Goal: Task Accomplishment & Management: Complete application form

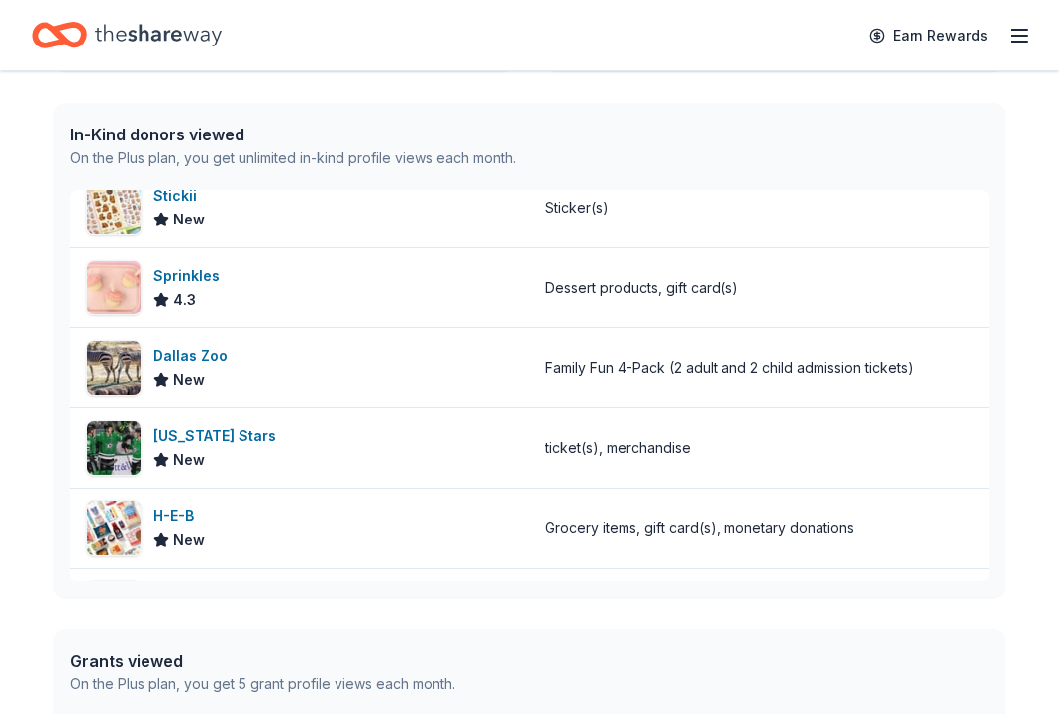
scroll to position [2092, 0]
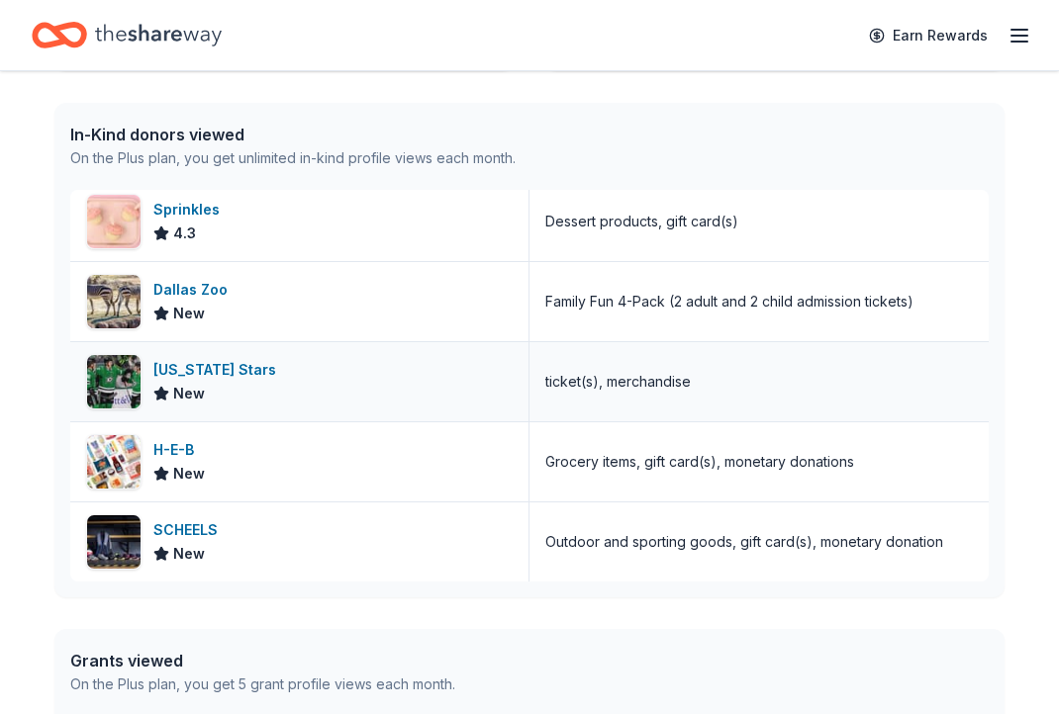
click at [616, 383] on div "ticket(s), merchandise" at bounding box center [617, 382] width 145 height 24
click at [208, 372] on div "Texas Stars" at bounding box center [218, 370] width 131 height 24
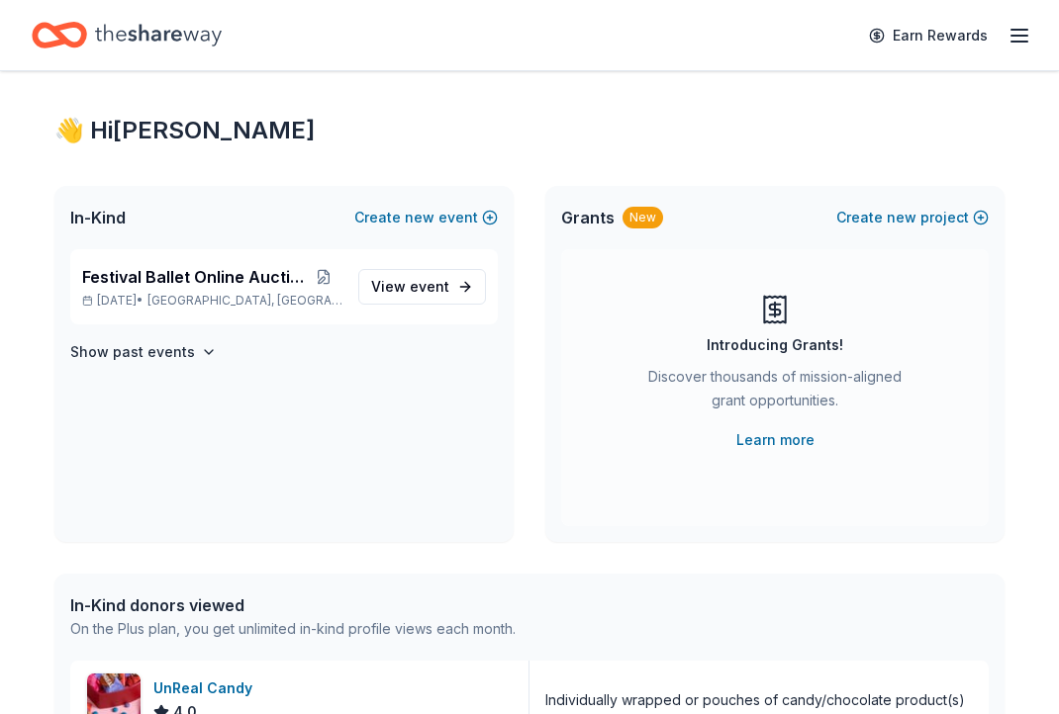
scroll to position [17, 0]
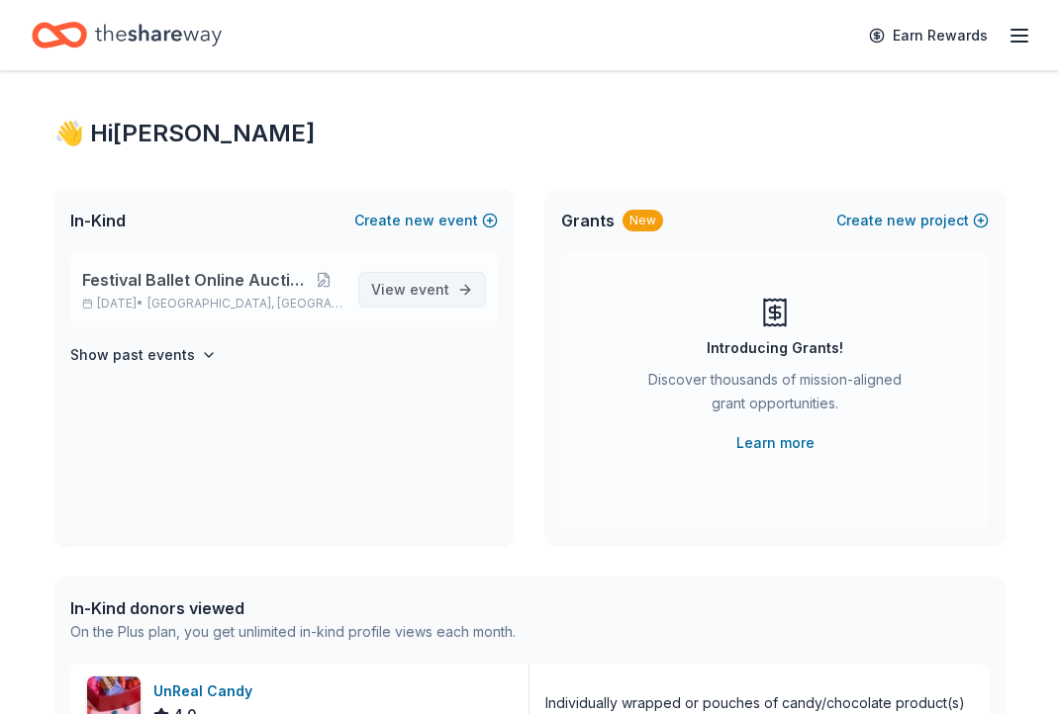
click at [421, 294] on span "event" at bounding box center [430, 289] width 40 height 17
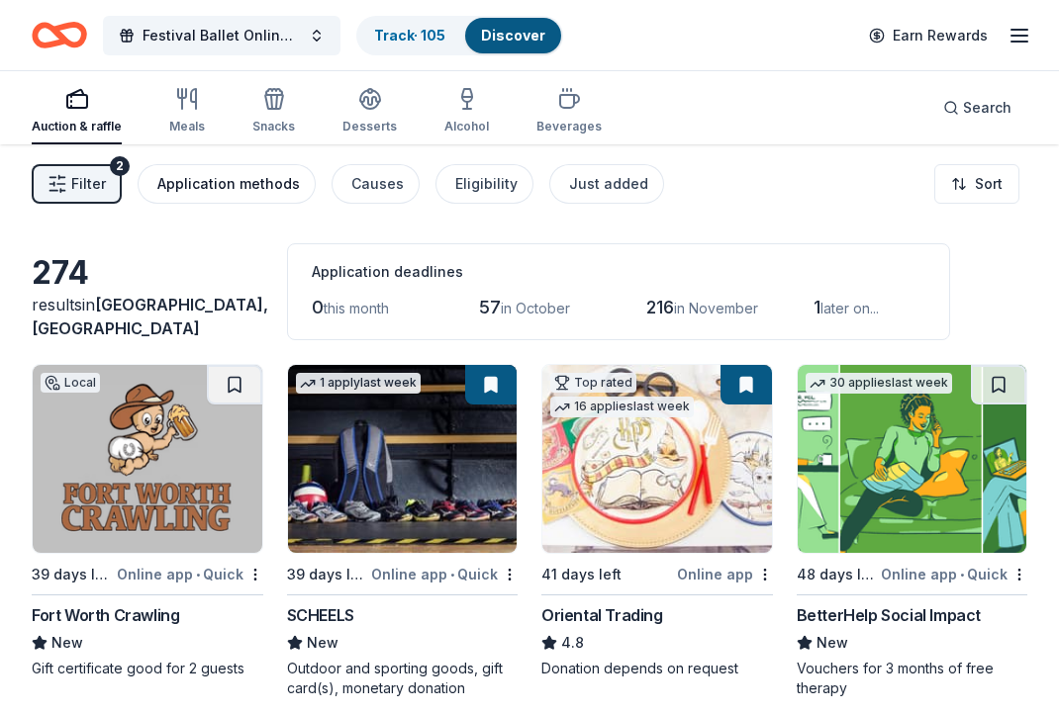
click at [221, 185] on div "Application methods" at bounding box center [228, 184] width 142 height 24
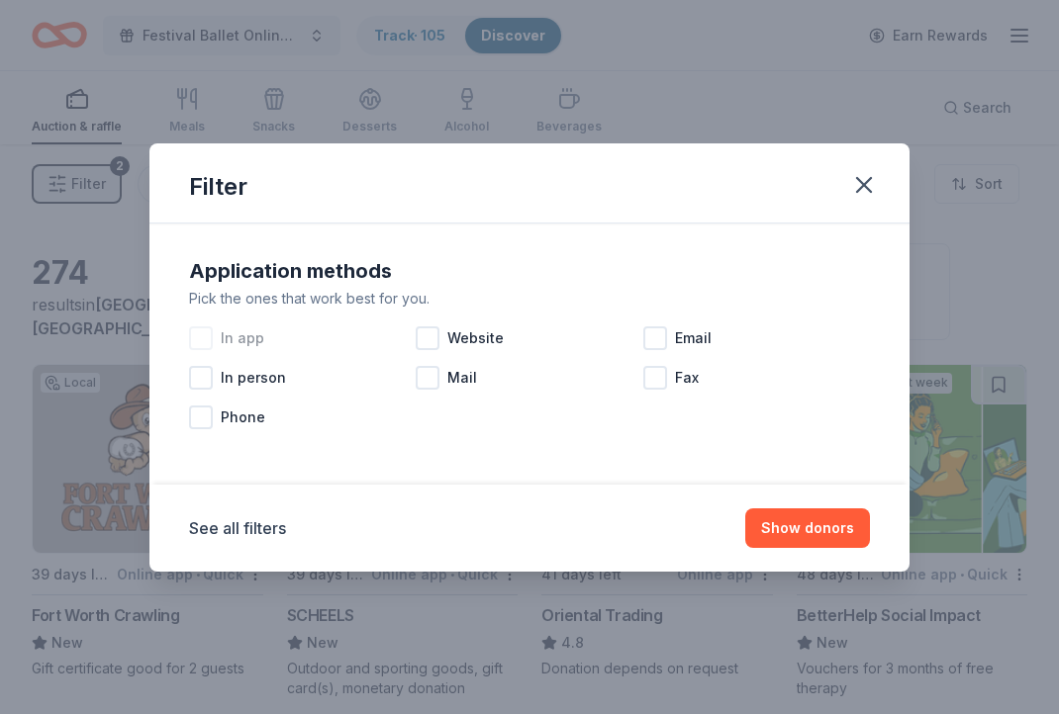
click at [248, 344] on span "In app" at bounding box center [243, 339] width 44 height 24
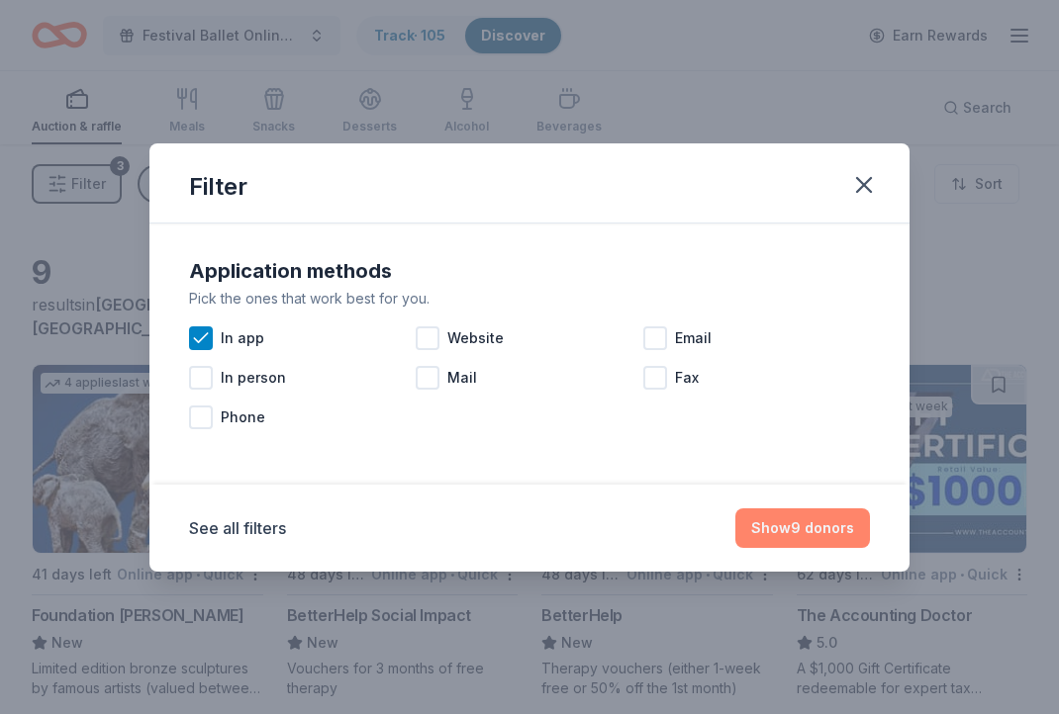
click at [801, 526] on button "Show 9 donors" at bounding box center [802, 529] width 135 height 40
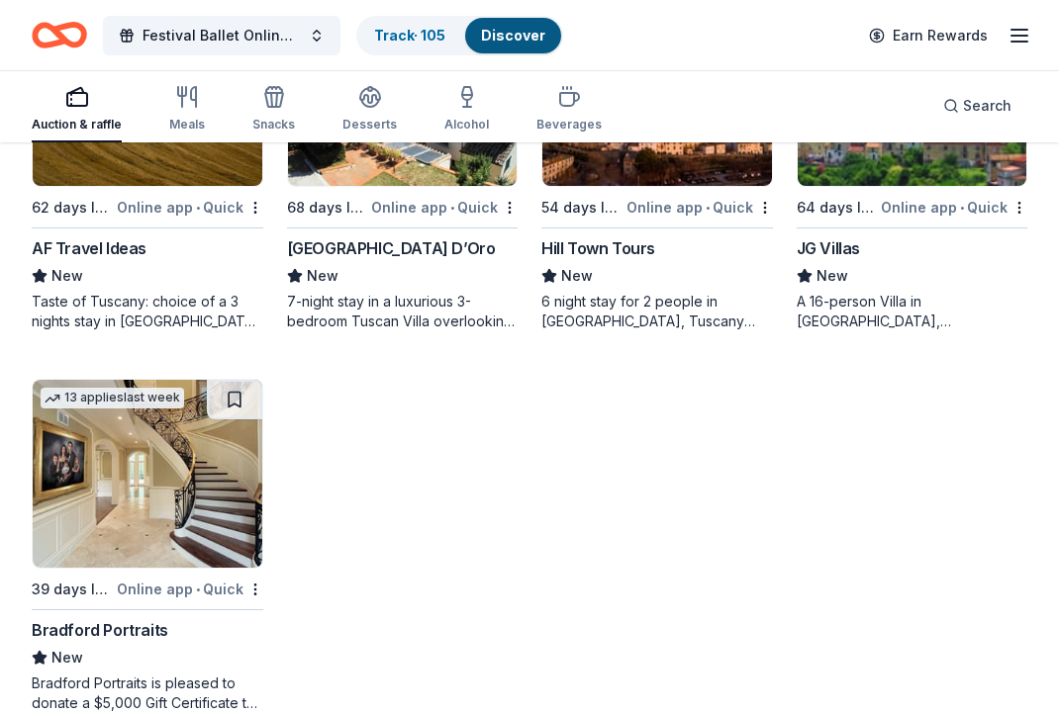
scroll to position [788, 0]
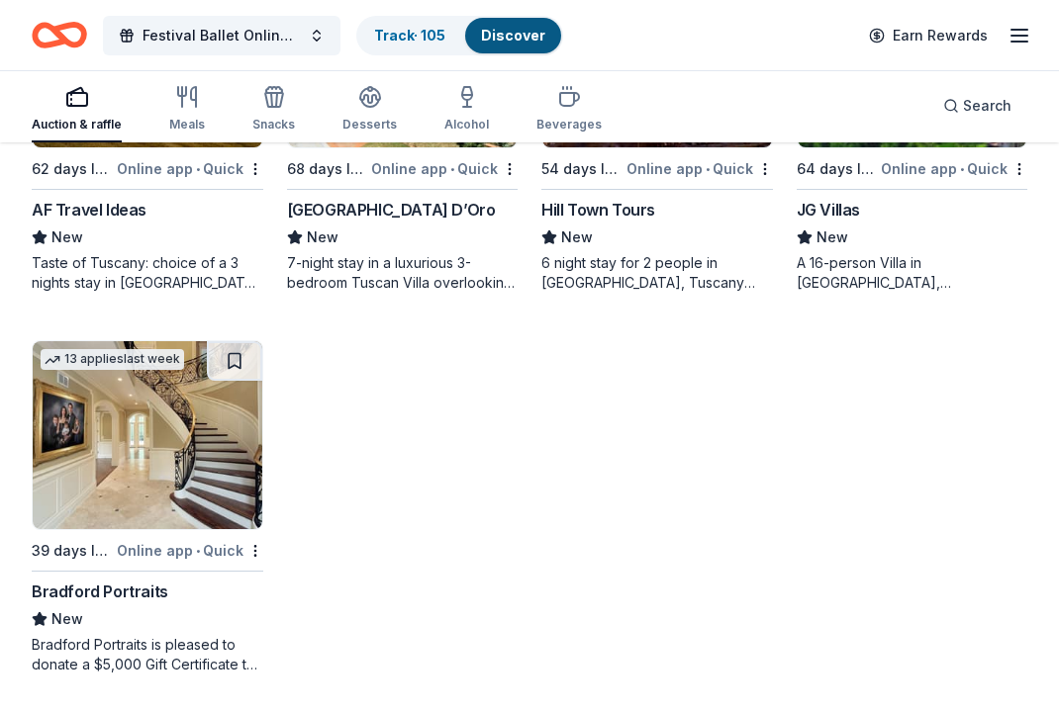
click at [123, 598] on div "Bradford Portraits" at bounding box center [100, 592] width 137 height 24
click at [91, 657] on div "Bradford Portraits is pleased to donate a $5,000 Gift Certificate to each aucti…" at bounding box center [148, 655] width 232 height 40
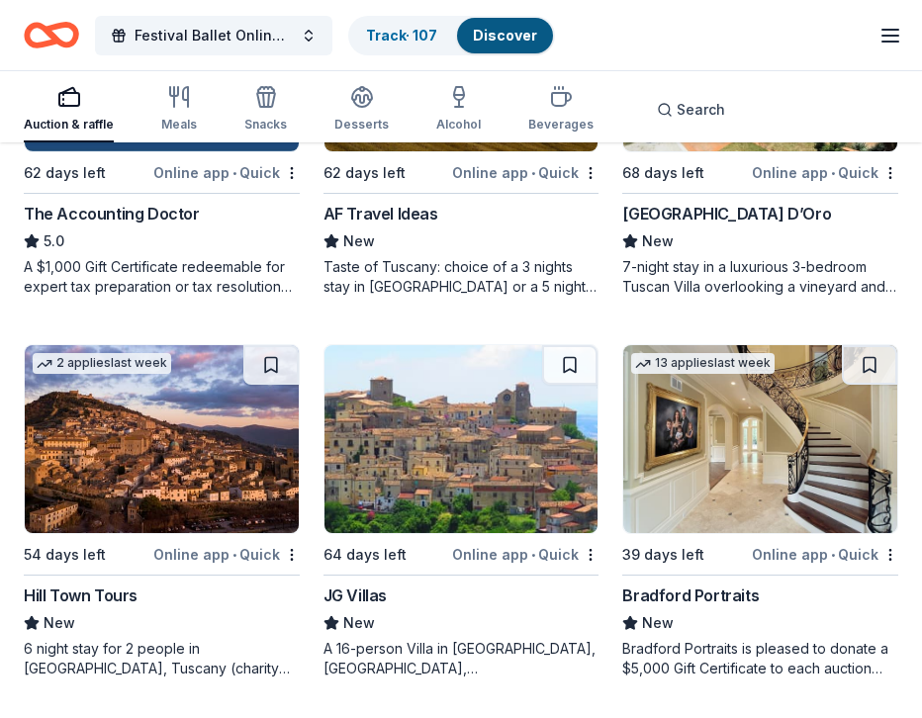
scroll to position [0, 0]
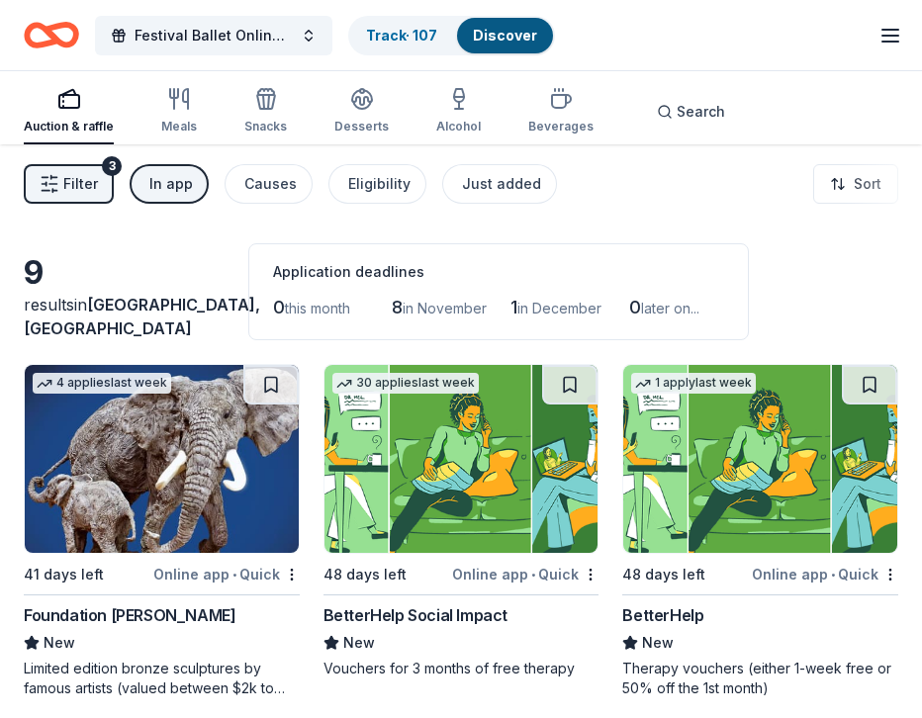
click at [898, 15] on div "Earn Rewards" at bounding box center [891, 35] width 24 height 47
click at [886, 36] on line "button" at bounding box center [891, 36] width 16 height 0
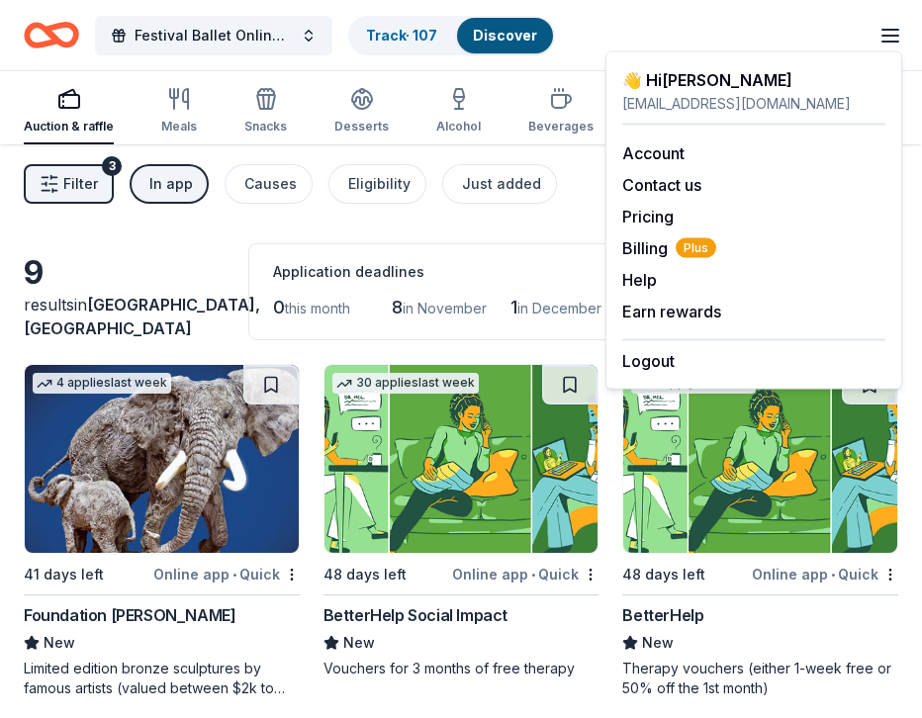
click at [761, 80] on div "👋 Hi Samantha" at bounding box center [753, 80] width 263 height 24
click at [668, 86] on div "👋 Hi Samantha" at bounding box center [753, 80] width 263 height 24
click at [52, 27] on icon "Home" at bounding box center [61, 35] width 31 height 20
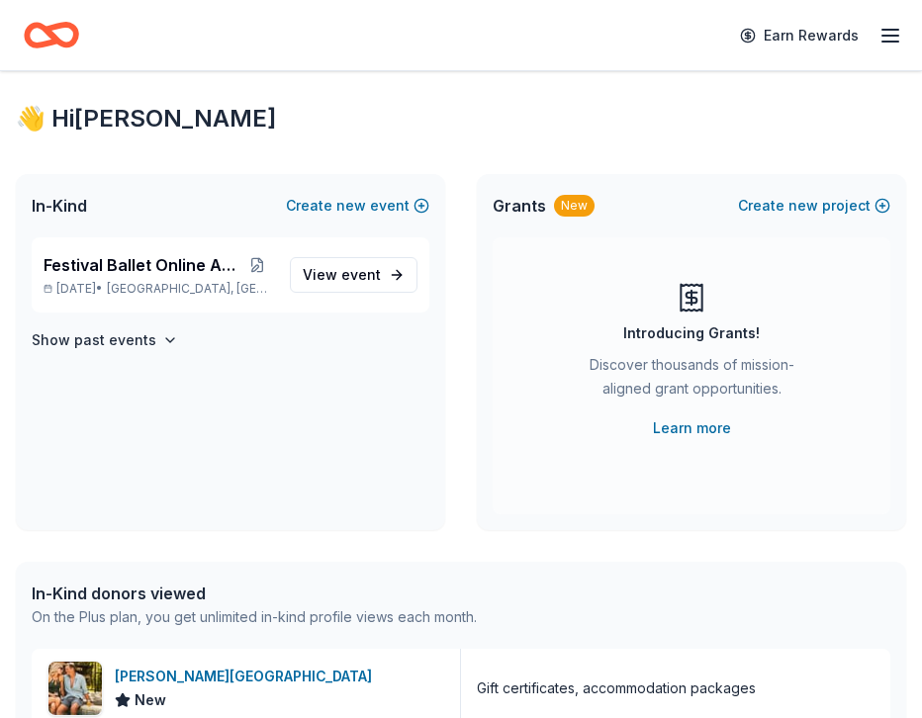
scroll to position [105, 0]
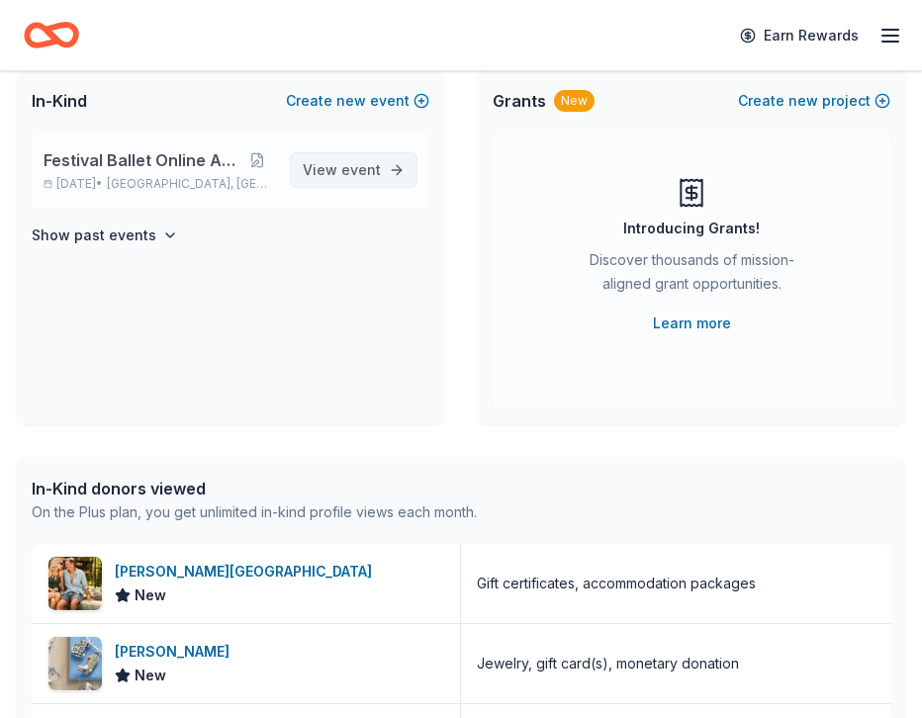
click at [359, 170] on span "event" at bounding box center [361, 169] width 40 height 17
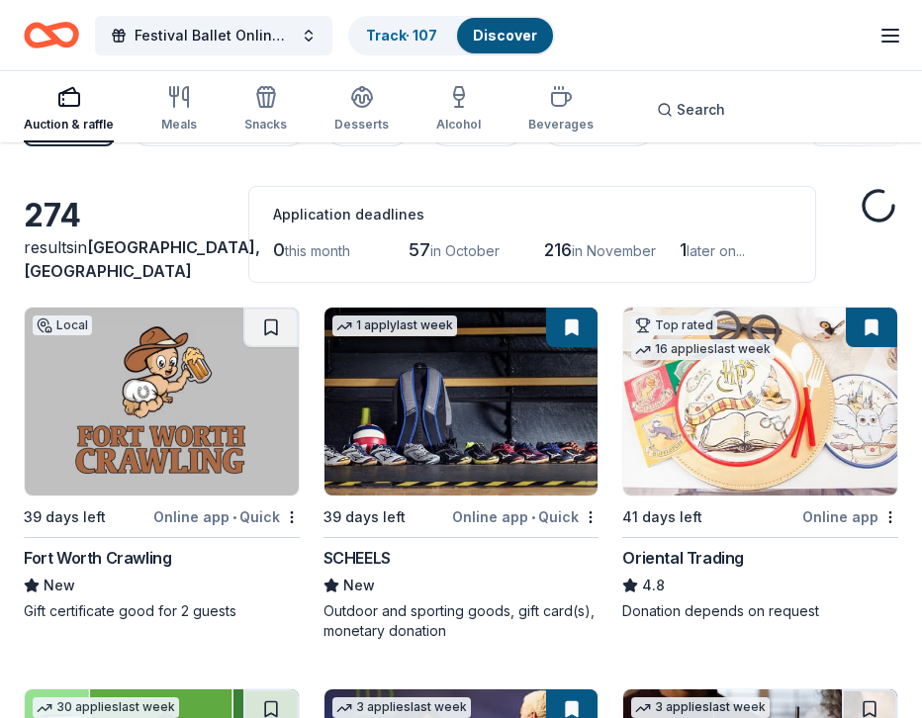
scroll to position [69, 0]
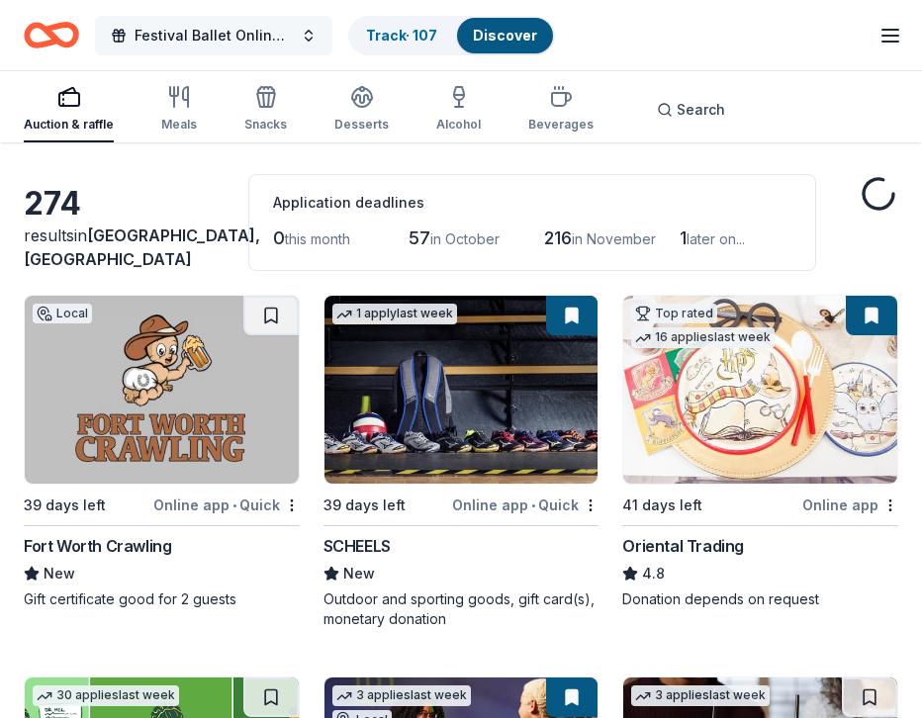
click at [264, 18] on button "Festival Ballet Online Auction" at bounding box center [213, 36] width 237 height 40
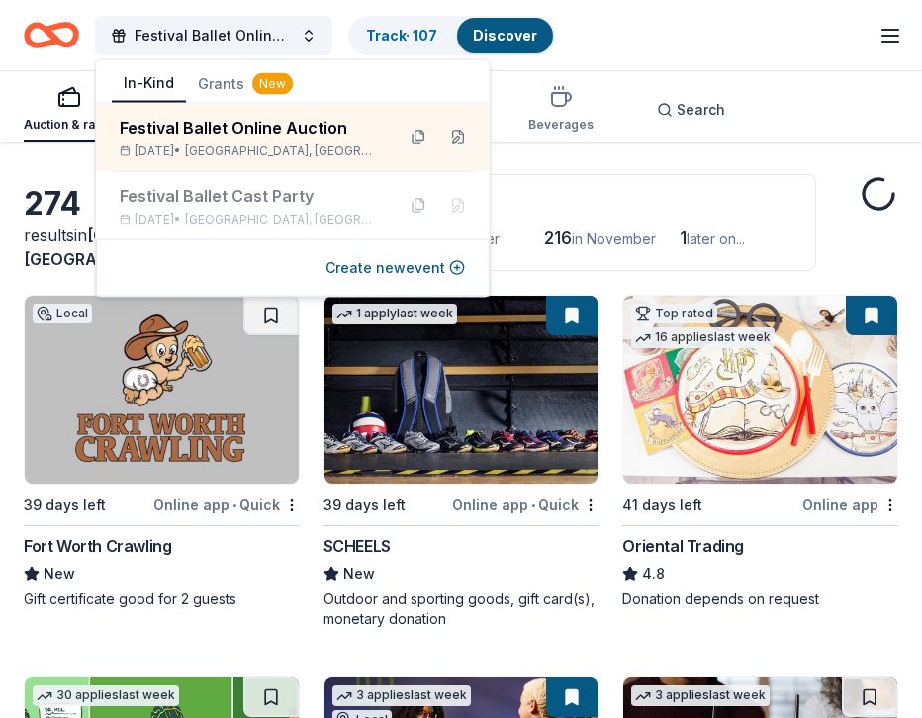
click at [58, 36] on icon "Home" at bounding box center [51, 35] width 55 height 47
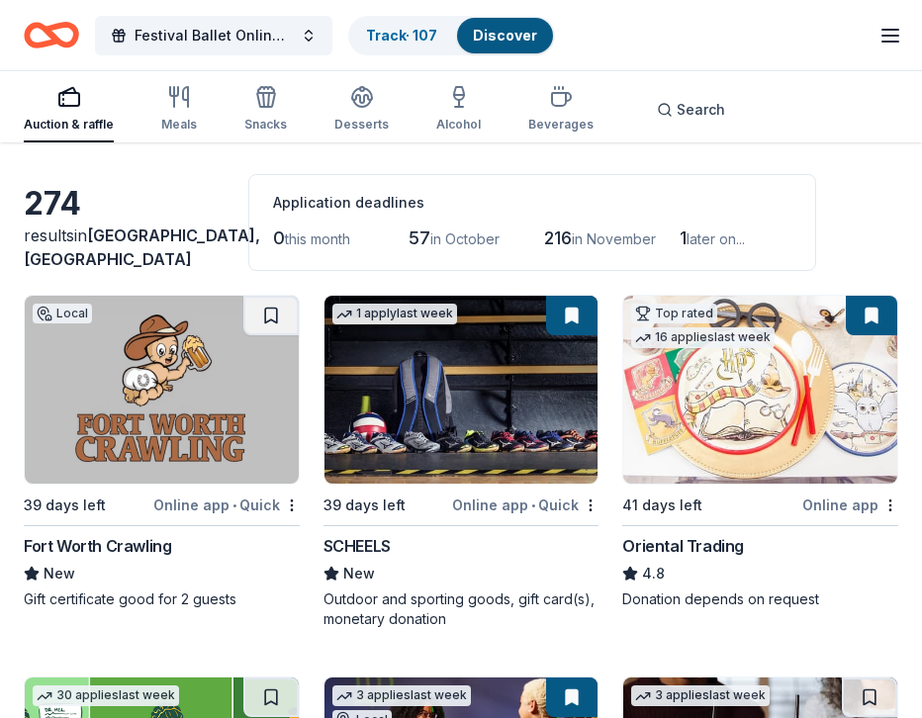
click at [899, 33] on icon "button" at bounding box center [891, 36] width 24 height 24
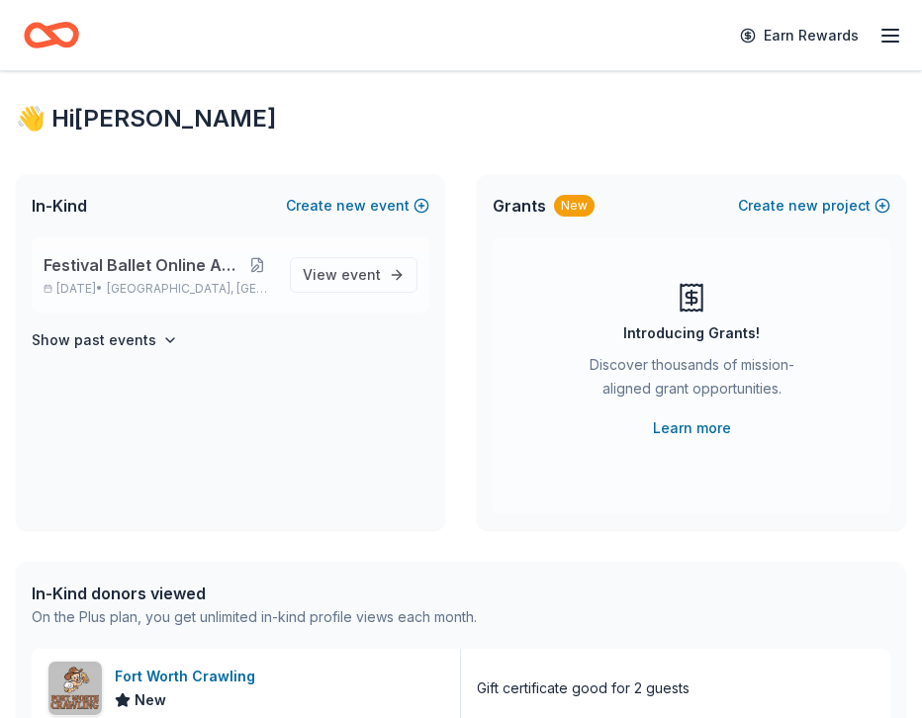
click at [253, 262] on button at bounding box center [256, 265] width 35 height 16
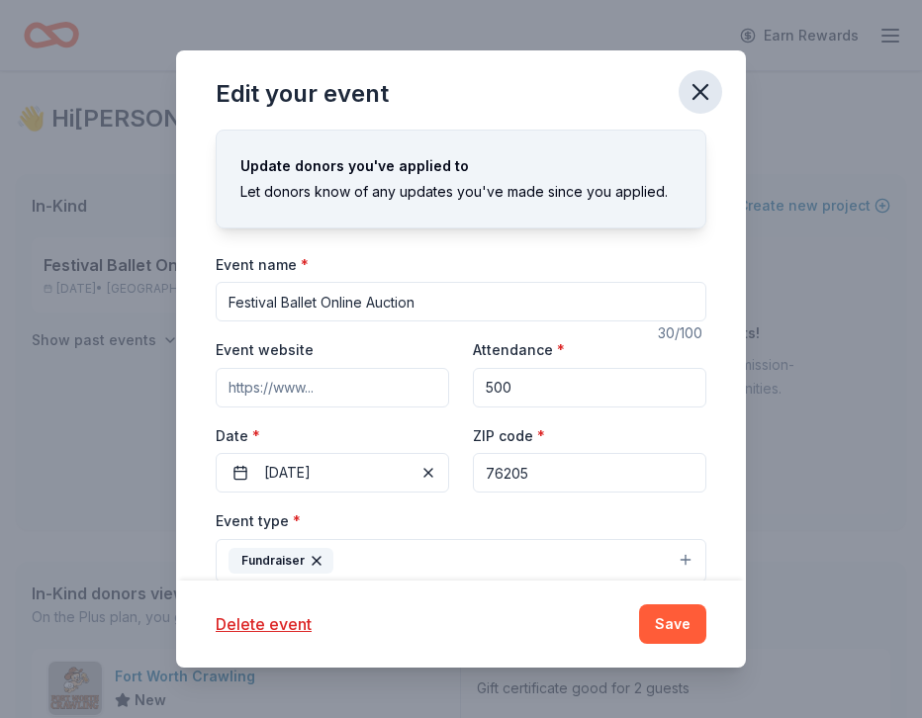
click at [697, 94] on icon "button" at bounding box center [701, 92] width 14 height 14
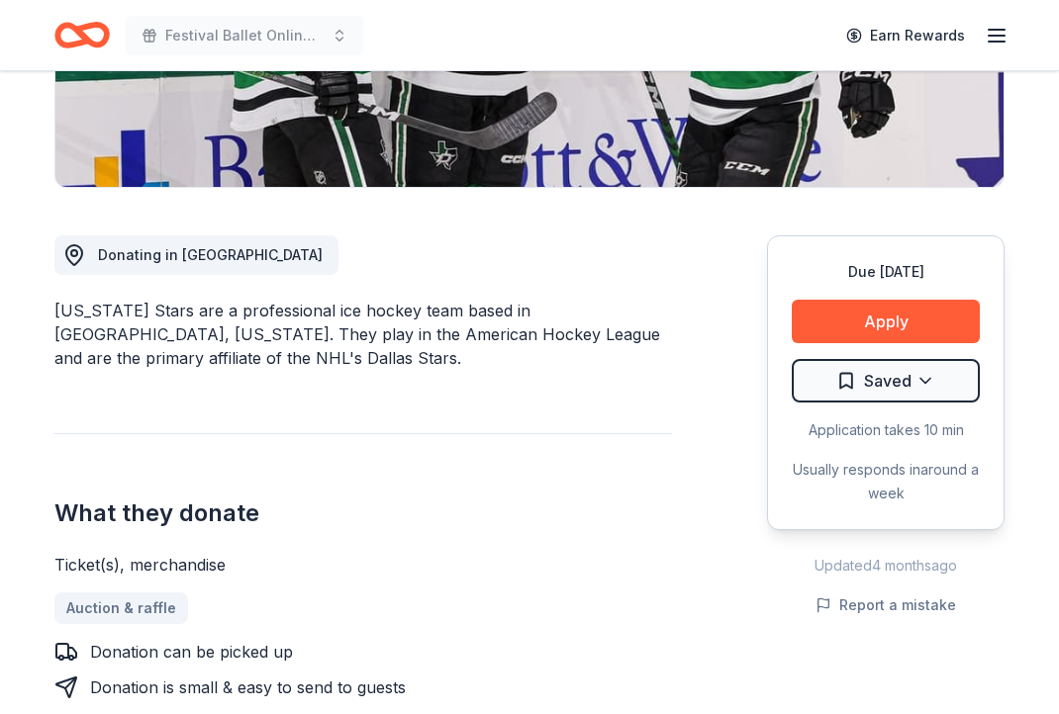
scroll to position [413, 0]
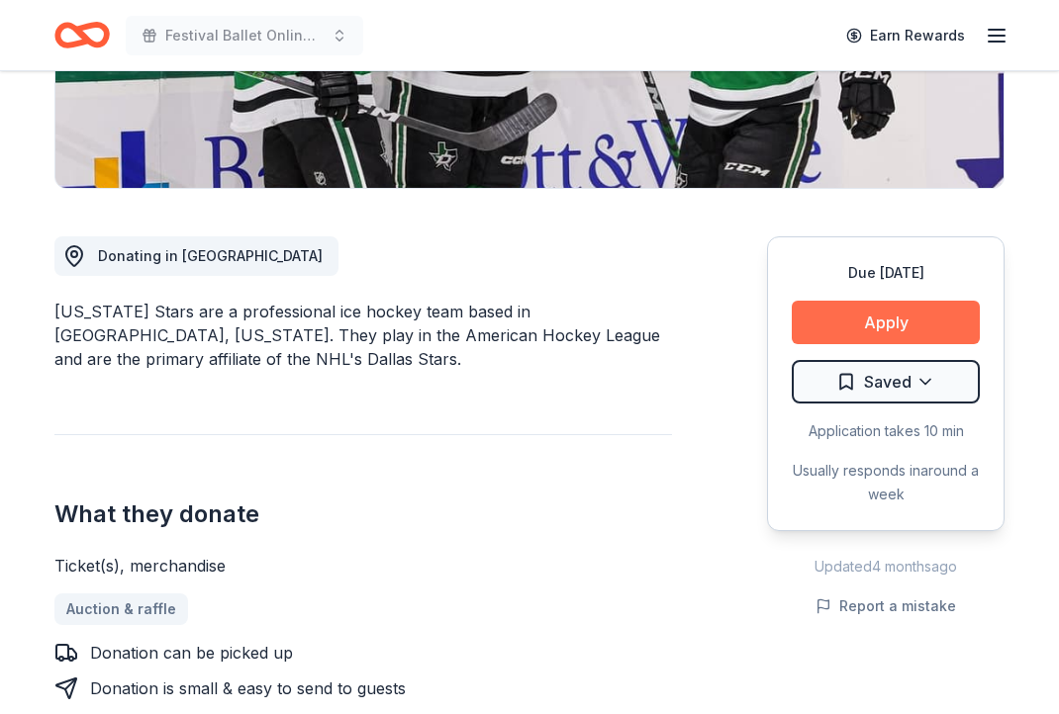
click at [847, 329] on button "Apply" at bounding box center [886, 323] width 188 height 44
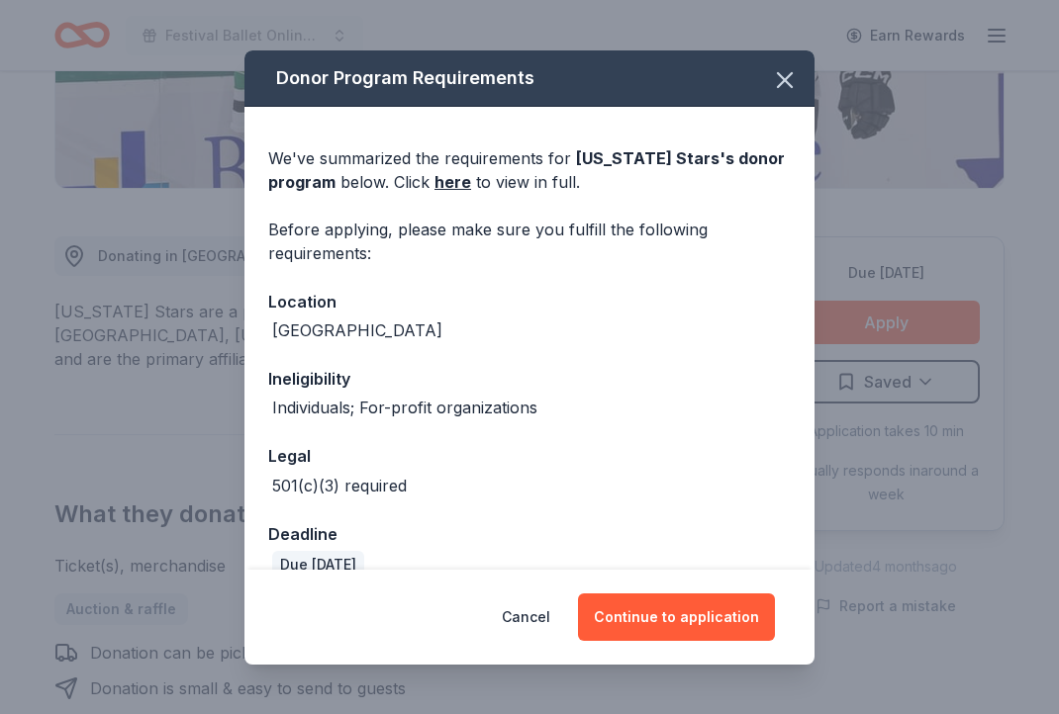
scroll to position [33, 0]
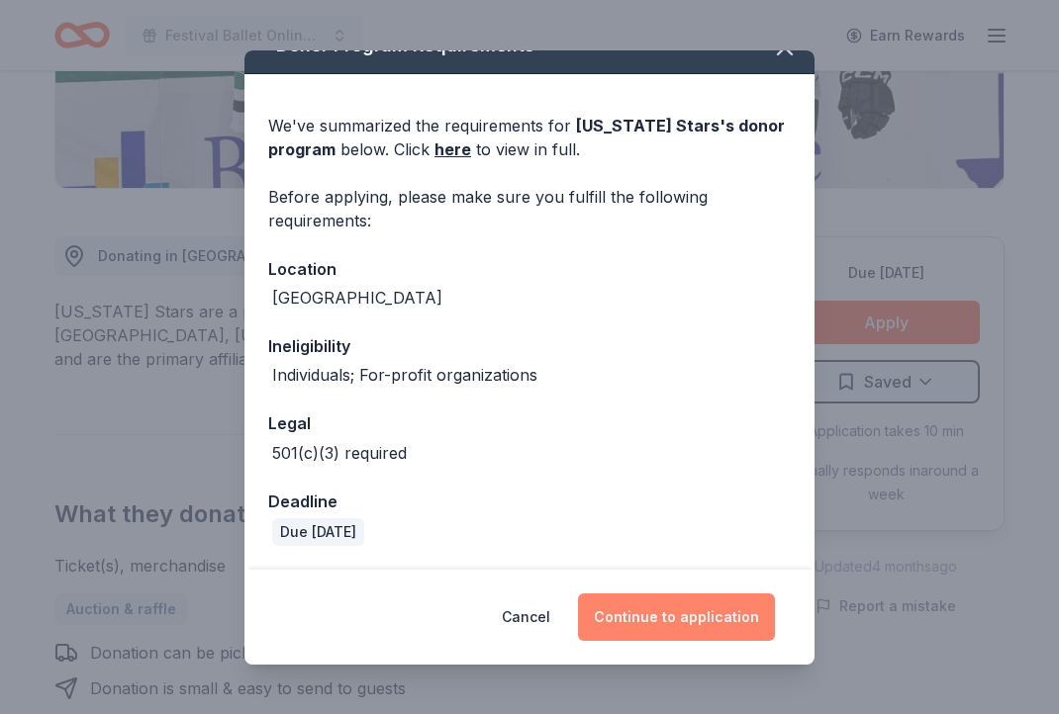
click at [700, 634] on button "Continue to application" at bounding box center [676, 617] width 197 height 47
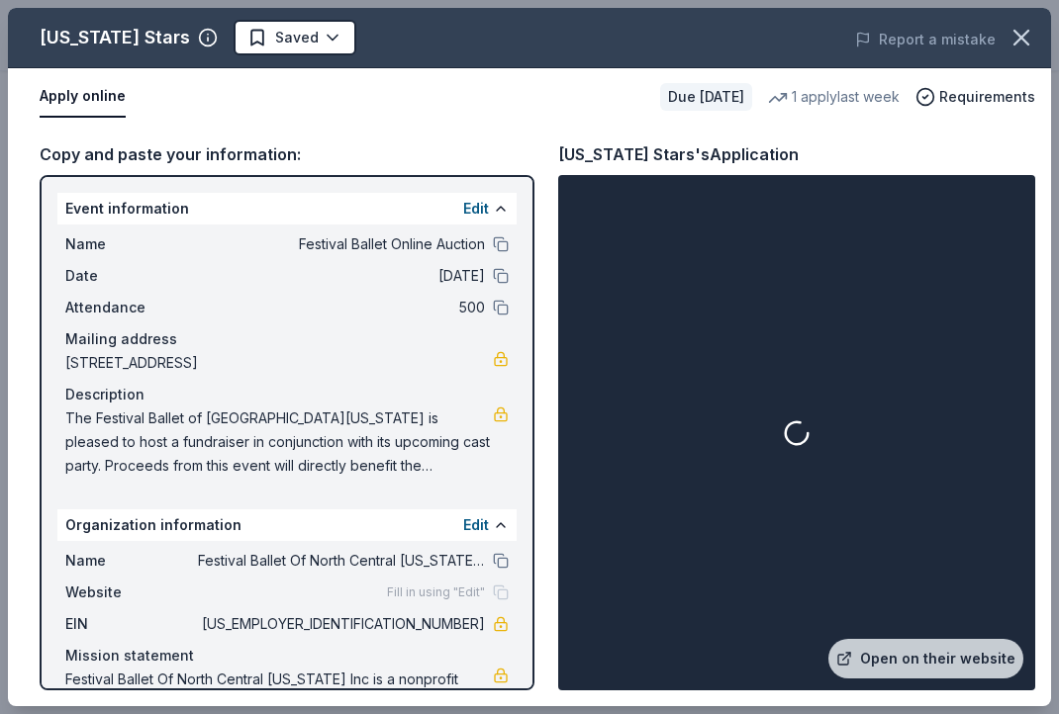
scroll to position [74, 0]
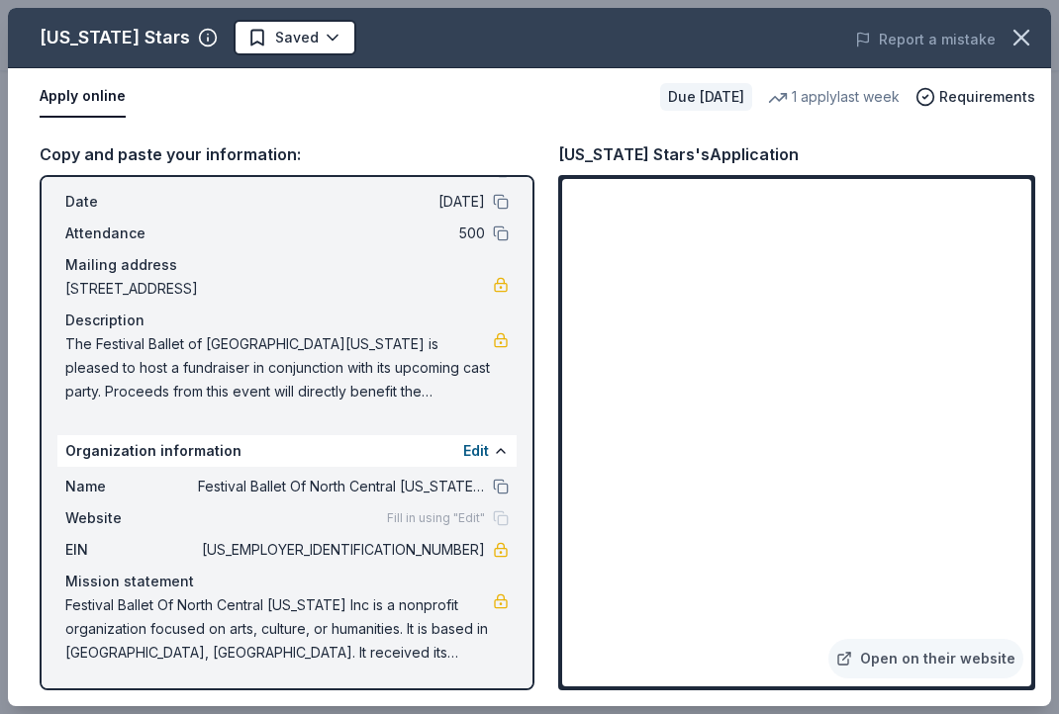
drag, startPoint x: 70, startPoint y: 602, endPoint x: 183, endPoint y: 634, distance: 117.4
click at [183, 634] on span "Festival Ballet Of North Central [US_STATE] Inc is a nonprofit organization foc…" at bounding box center [278, 629] width 427 height 71
drag, startPoint x: 392, startPoint y: 649, endPoint x: 46, endPoint y: 582, distance: 352.8
click at [46, 582] on div "Event information Edit Name Festival Ballet Online Auction Date 12/05/25 Attend…" at bounding box center [287, 433] width 495 height 516
drag, startPoint x: 483, startPoint y: 547, endPoint x: 405, endPoint y: 548, distance: 78.2
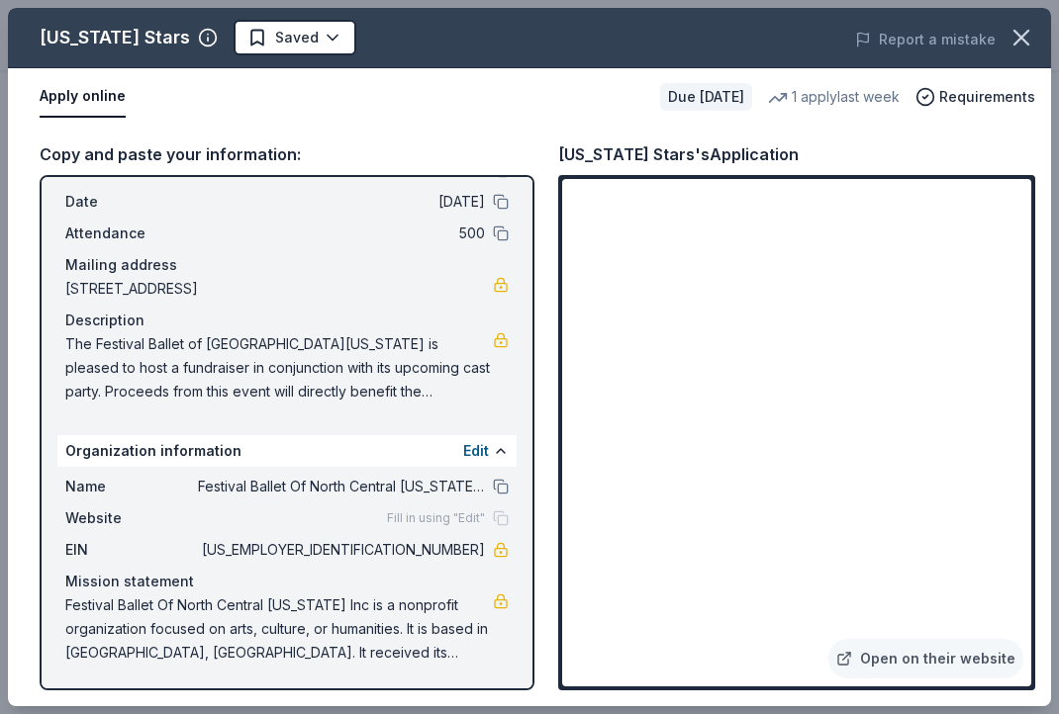
click at [405, 548] on span "[US_EMPLOYER_IDENTIFICATION_NUMBER]" at bounding box center [341, 550] width 287 height 24
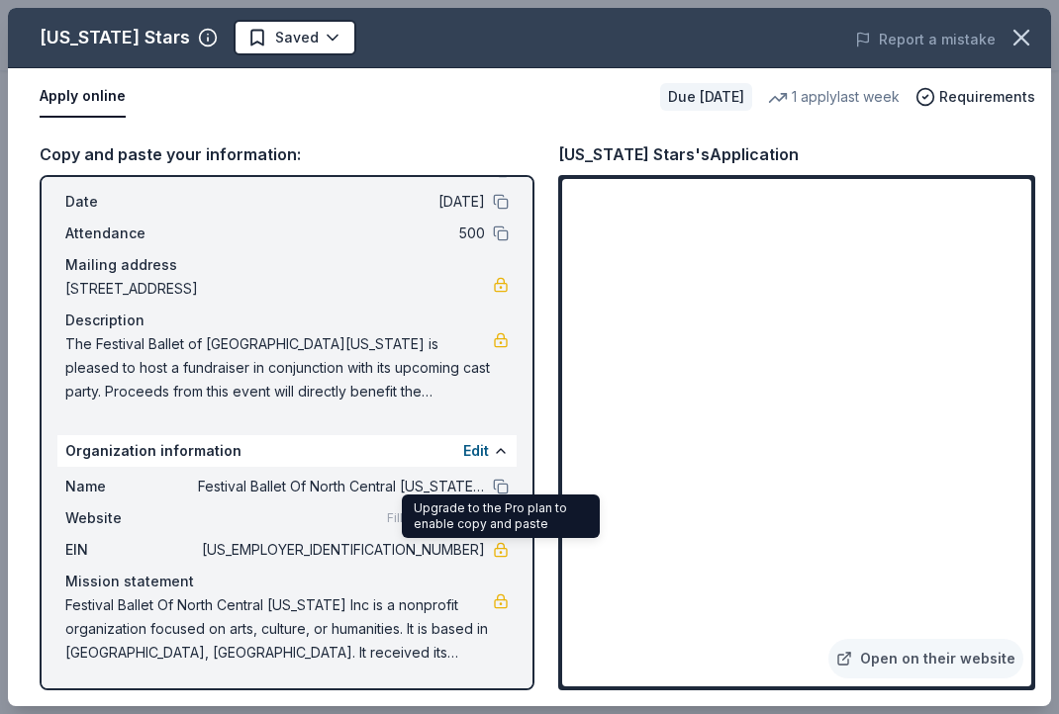
drag, startPoint x: 405, startPoint y: 548, endPoint x: 566, endPoint y: 564, distance: 162.1
click at [552, 556] on div "Copy and paste your information: Event information Edit Name Festival Ballet On…" at bounding box center [529, 416] width 1043 height 581
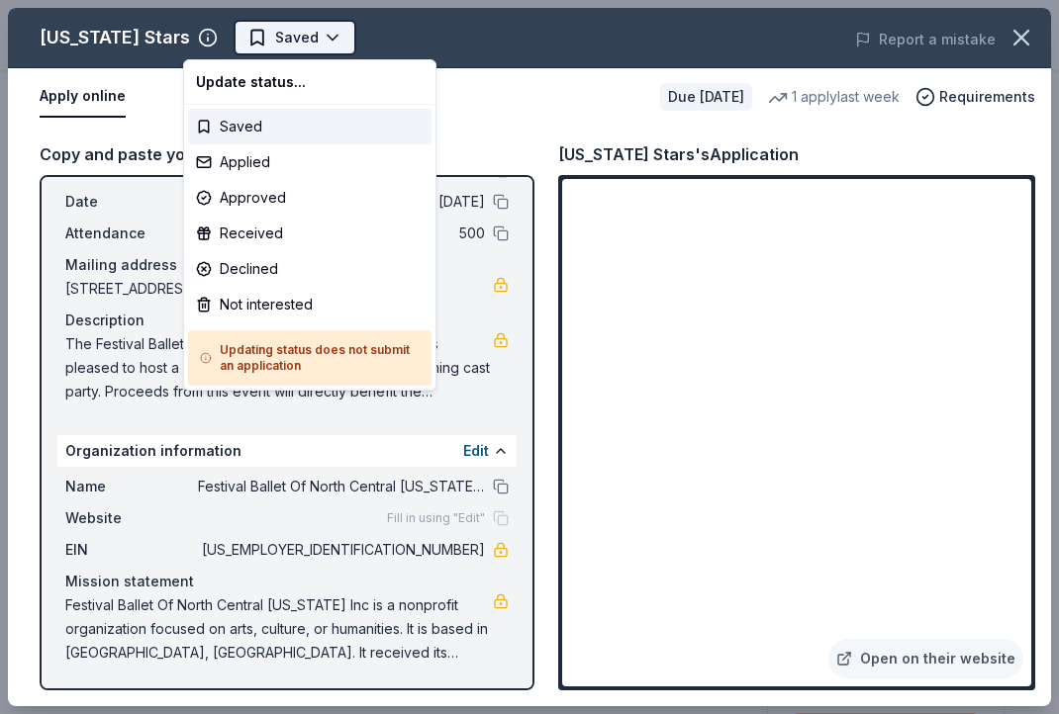
click at [222, 31] on body "Festival Ballet Online Auction Saved Apply Due in 41 days Share Texas Stars New…" at bounding box center [529, 357] width 1059 height 714
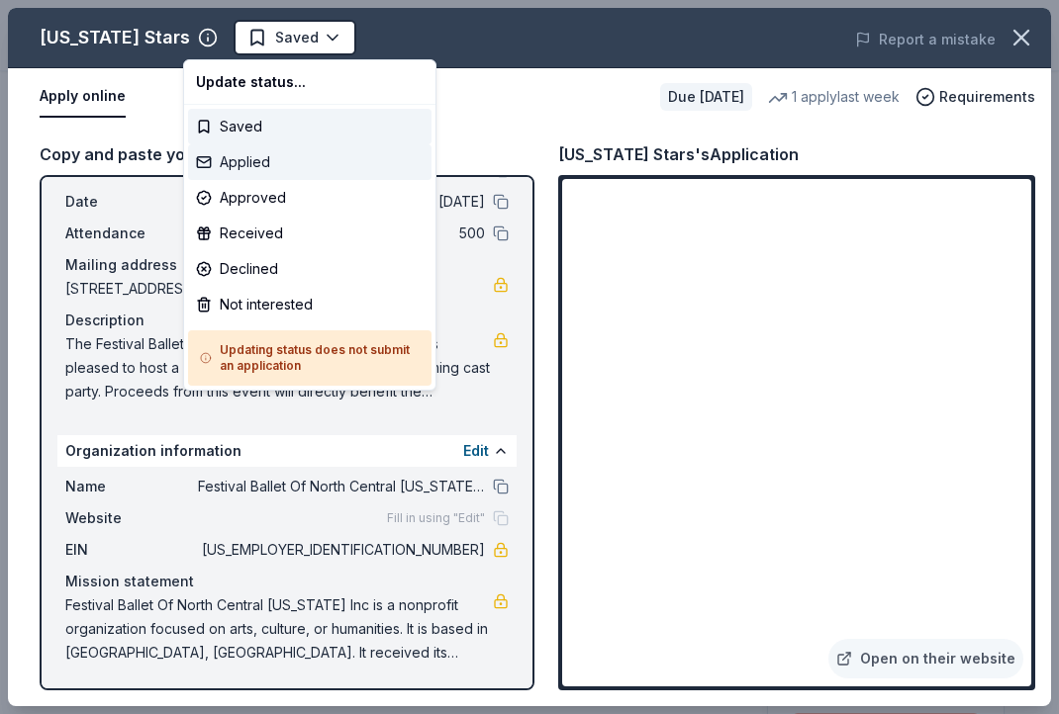
click at [271, 160] on div "Applied" at bounding box center [309, 162] width 243 height 36
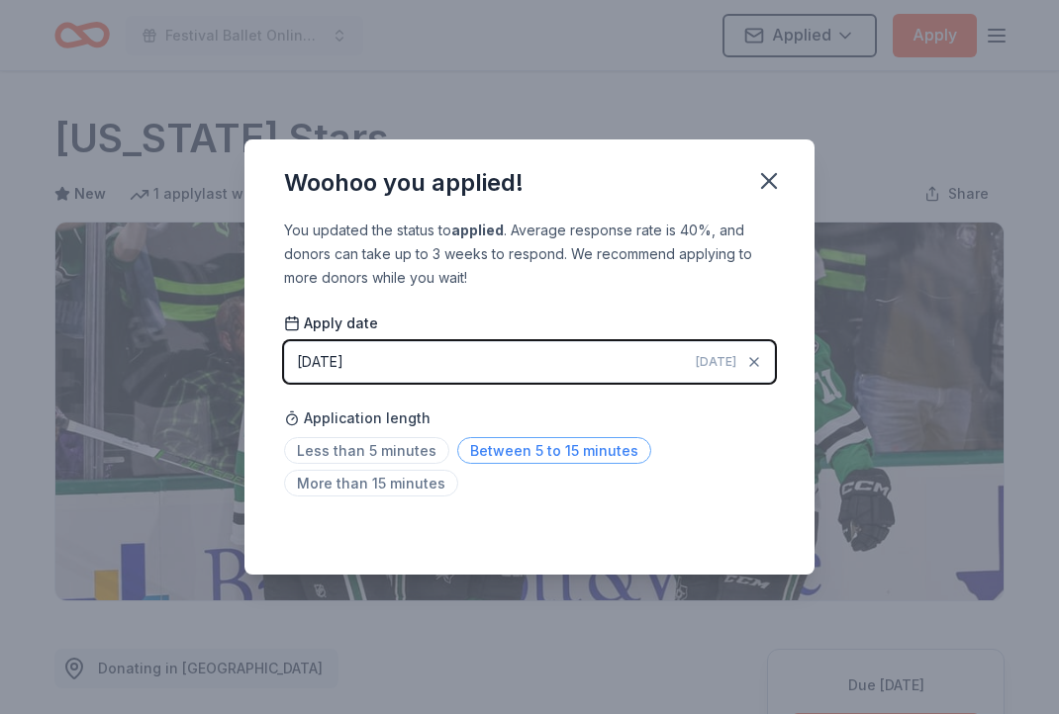
click at [524, 453] on span "Between 5 to 15 minutes" at bounding box center [554, 450] width 194 height 27
click at [777, 172] on icon "button" at bounding box center [769, 181] width 28 height 28
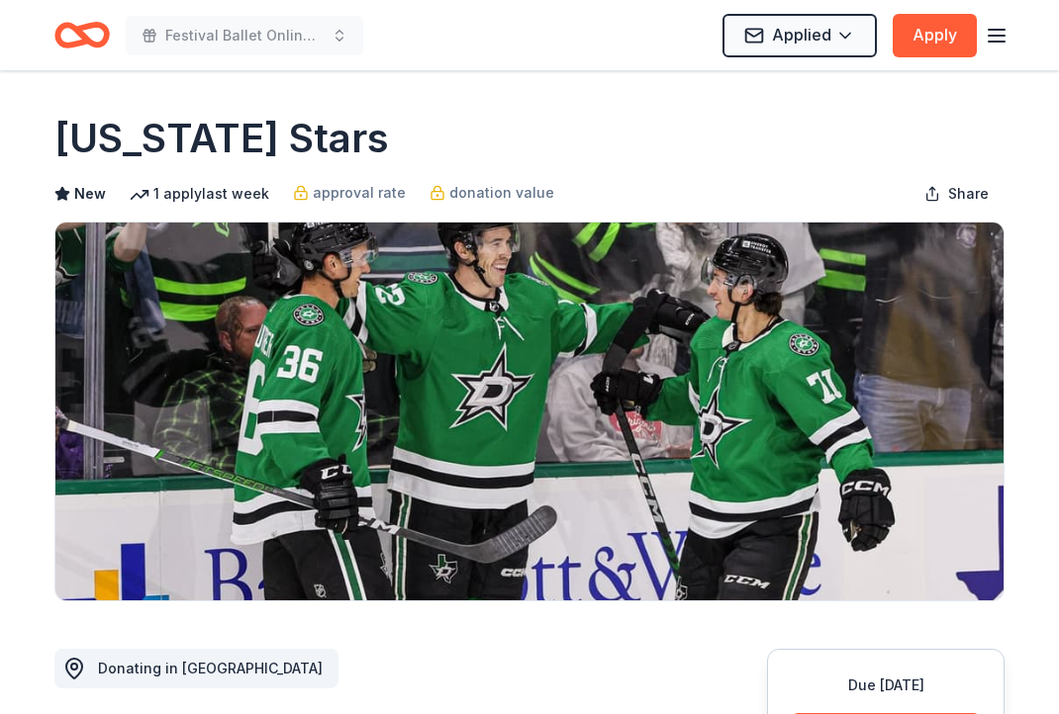
click at [67, 42] on icon "Home" at bounding box center [81, 35] width 55 height 47
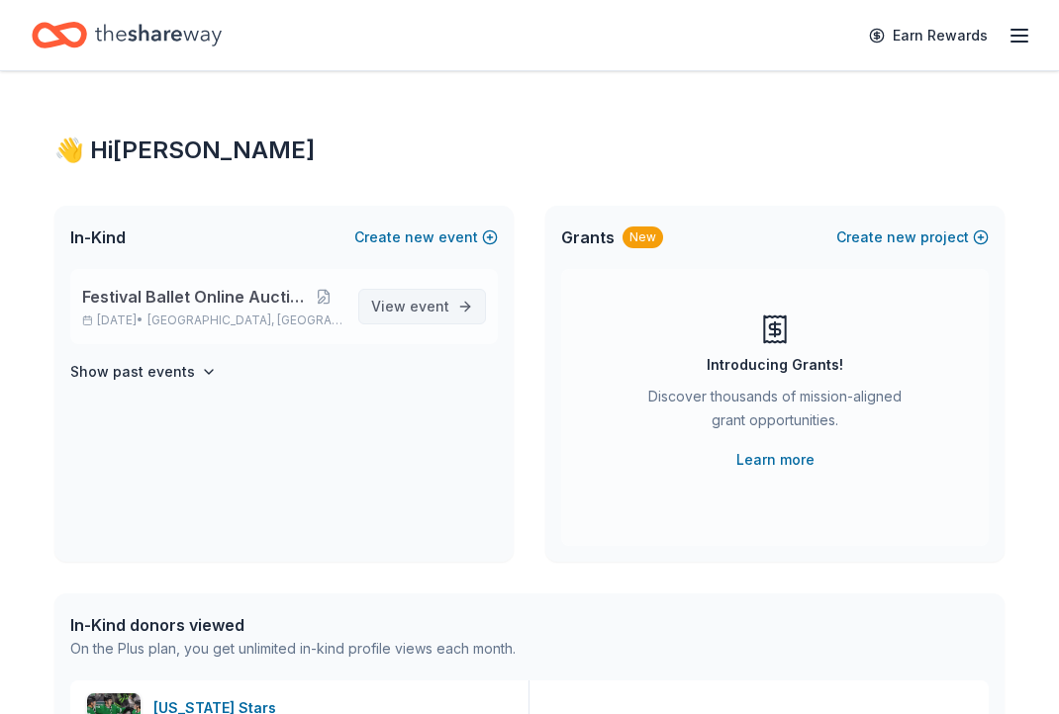
click at [427, 301] on span "event" at bounding box center [430, 306] width 40 height 17
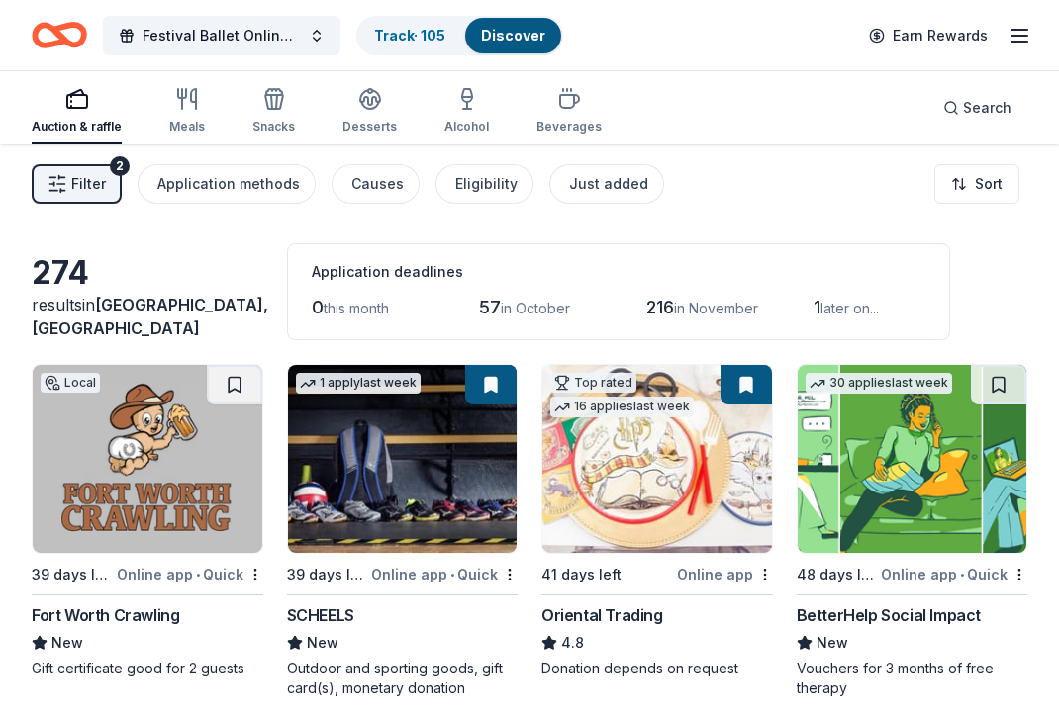
click at [90, 174] on span "Filter" at bounding box center [88, 184] width 35 height 24
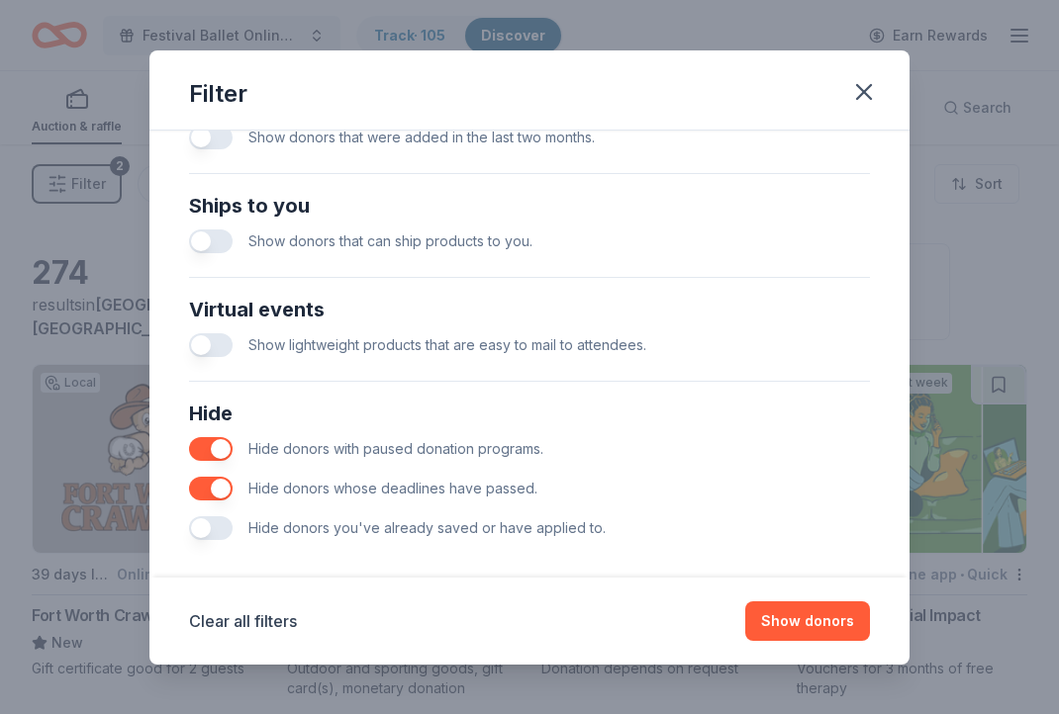
scroll to position [829, 0]
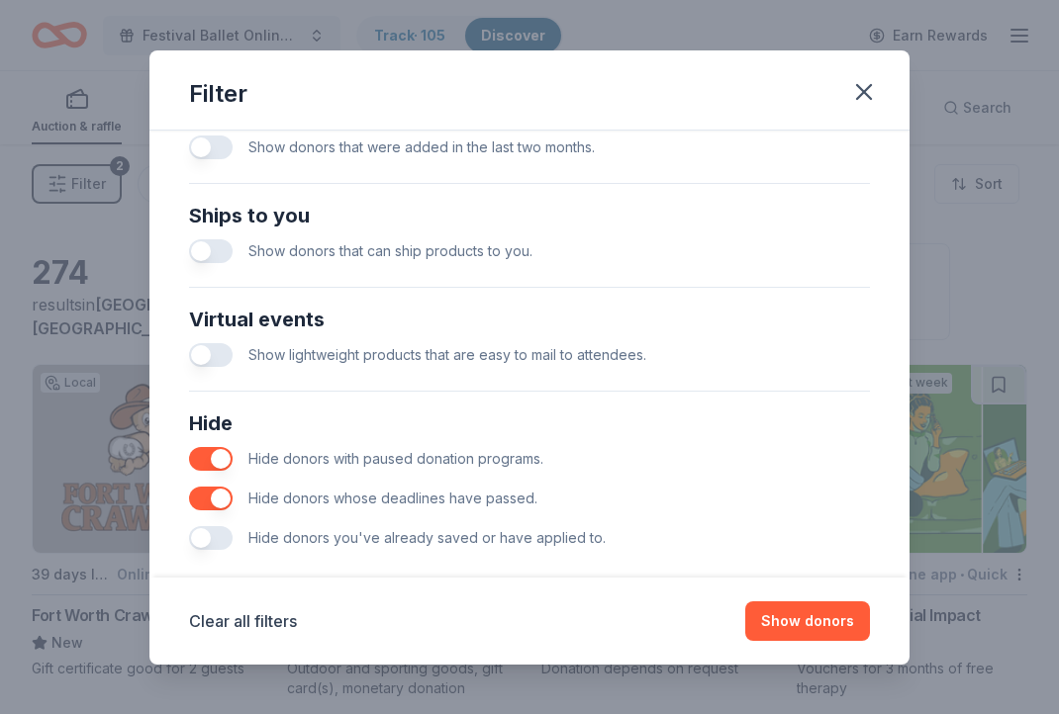
click at [195, 534] on button "button" at bounding box center [211, 538] width 44 height 24
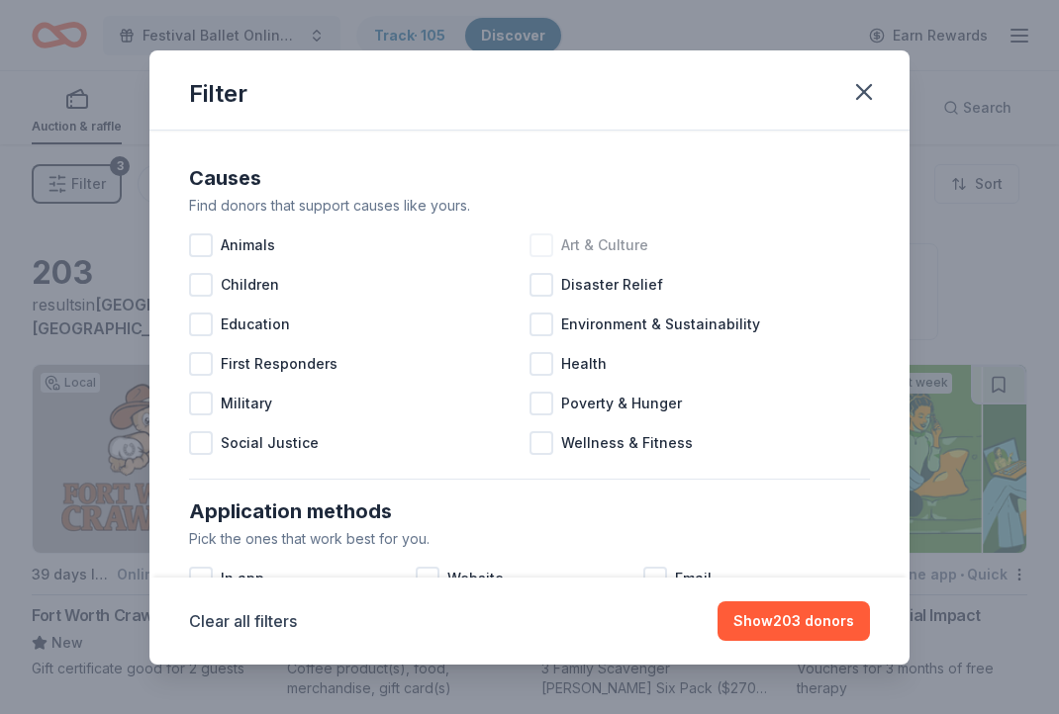
click at [584, 245] on span "Art & Culture" at bounding box center [604, 246] width 87 height 24
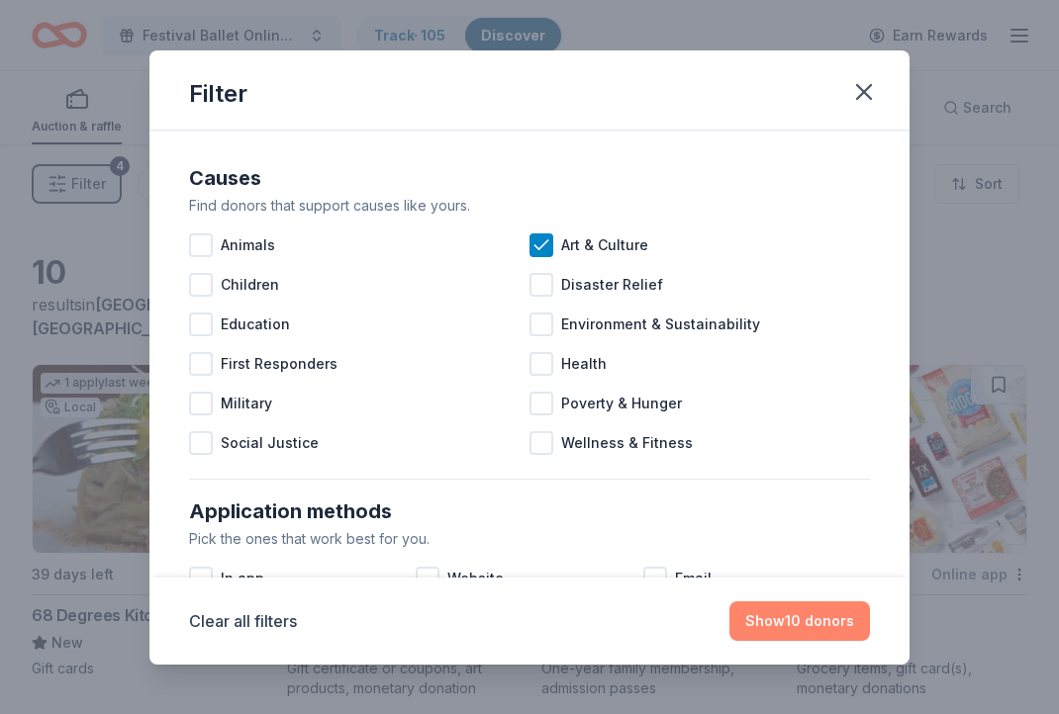
click at [836, 622] on button "Show 10 donors" at bounding box center [799, 622] width 141 height 40
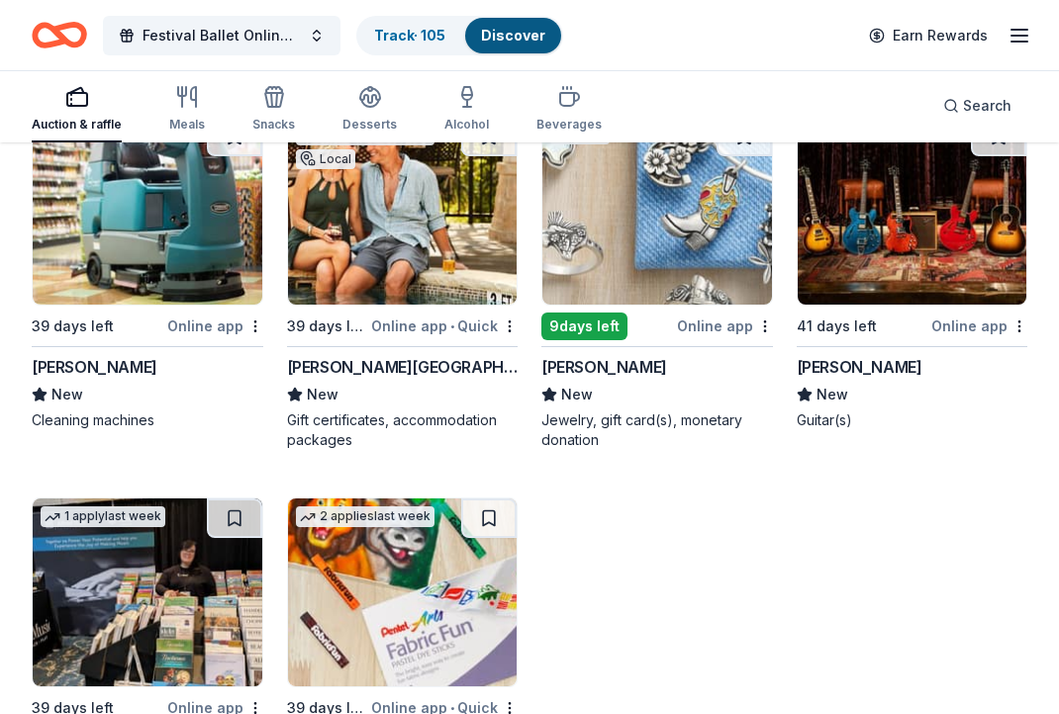
scroll to position [623, 0]
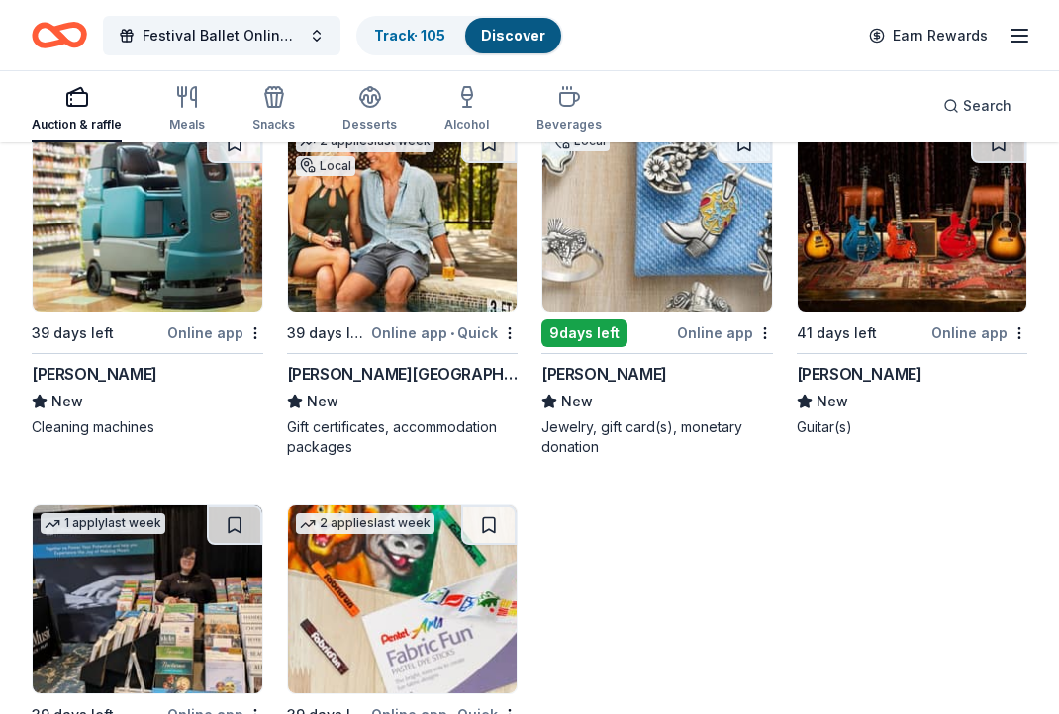
click at [634, 267] on img at bounding box center [657, 218] width 230 height 188
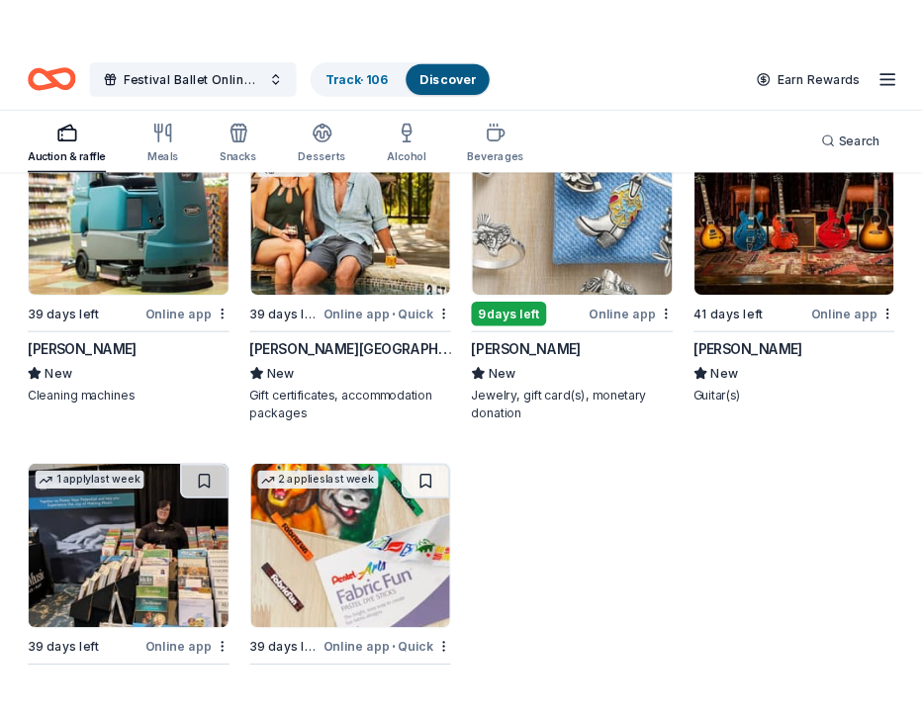
scroll to position [653, 0]
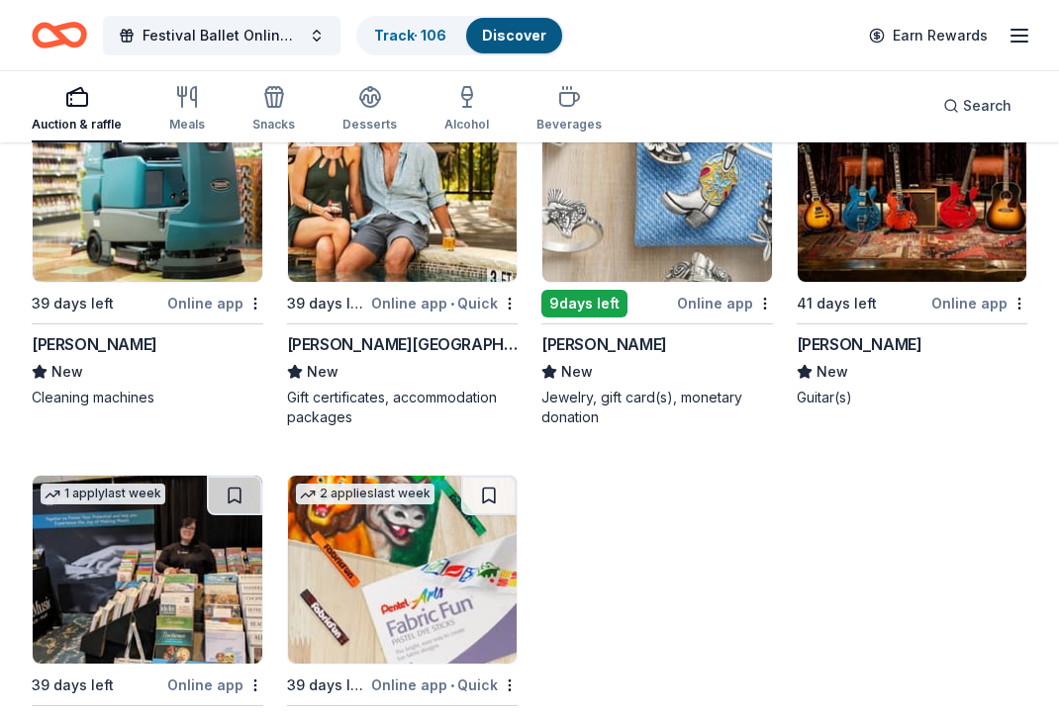
click at [410, 344] on div "La Cantera Resort & Spa" at bounding box center [403, 344] width 232 height 24
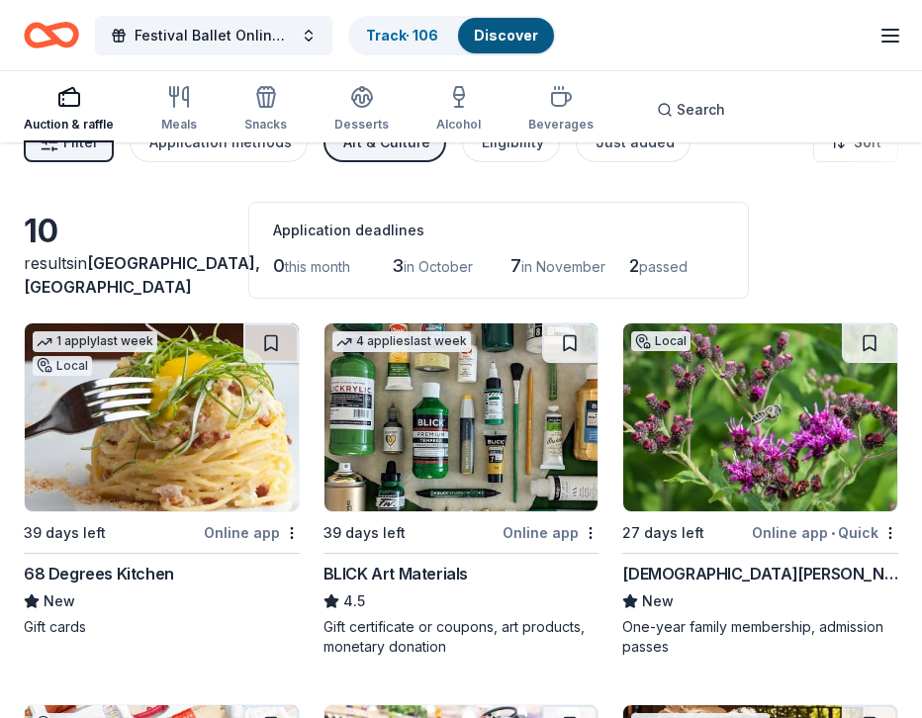
scroll to position [0, 0]
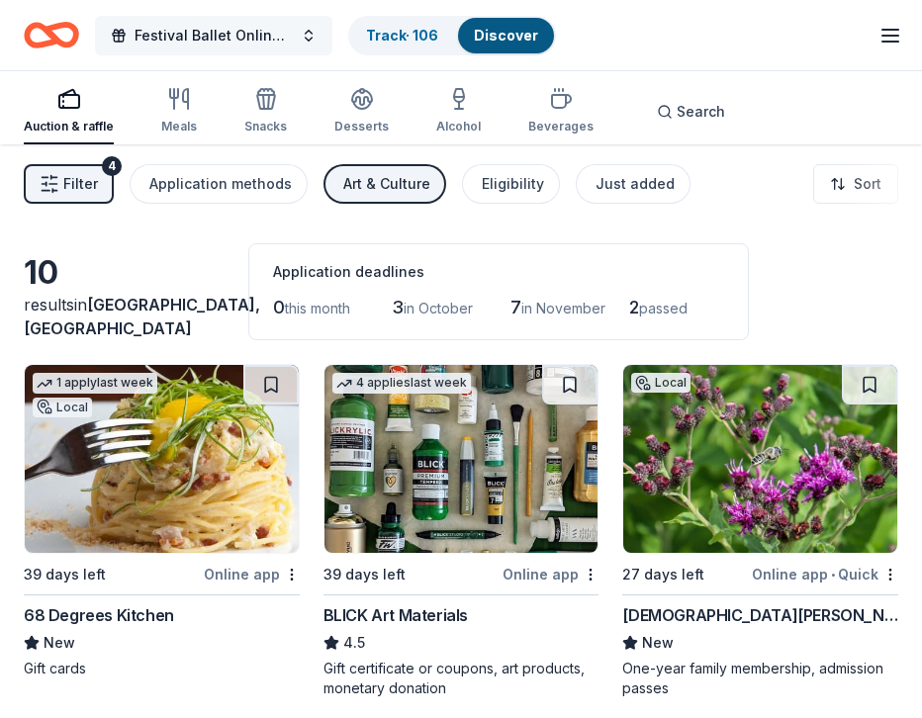
click at [278, 42] on span "Festival Ballet Online Auction" at bounding box center [214, 36] width 158 height 24
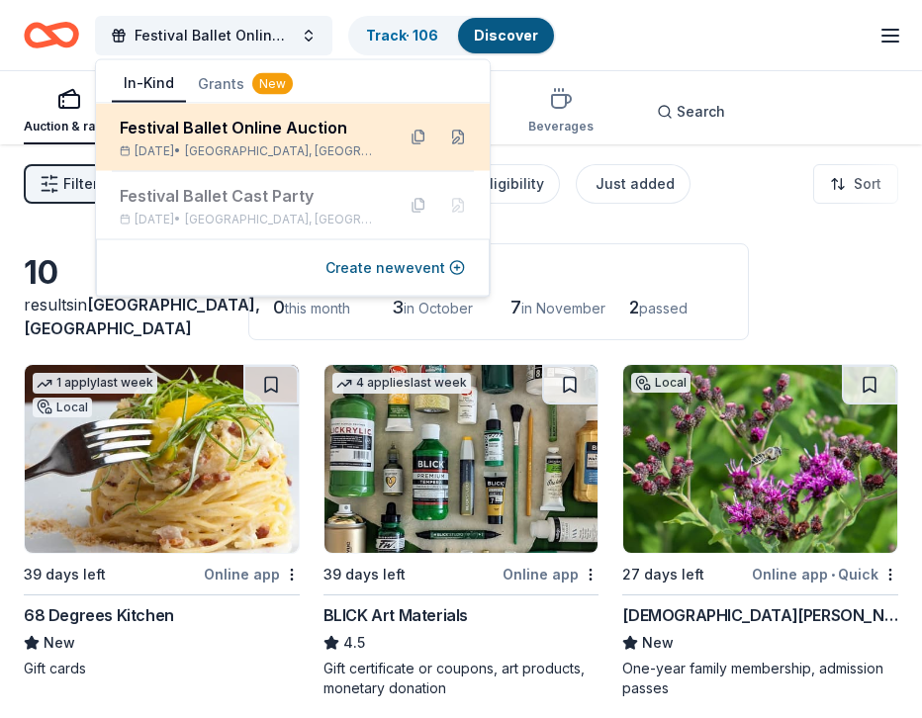
click at [259, 131] on div "Festival Ballet Online Auction" at bounding box center [249, 128] width 259 height 24
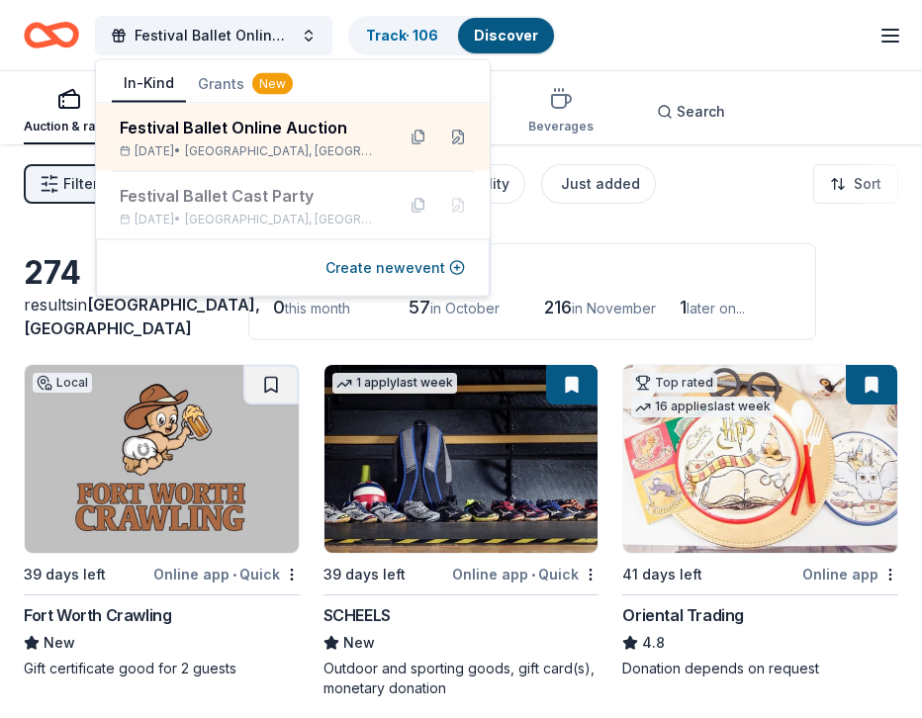
click at [890, 42] on line "button" at bounding box center [891, 42] width 16 height 0
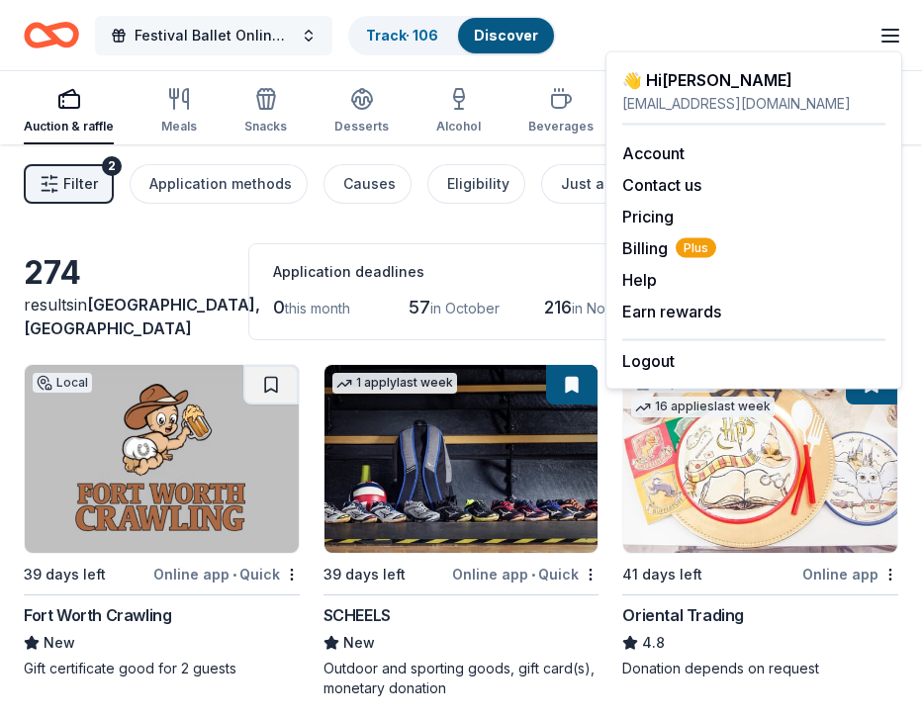
click at [298, 31] on button "Festival Ballet Online Auction" at bounding box center [213, 36] width 237 height 40
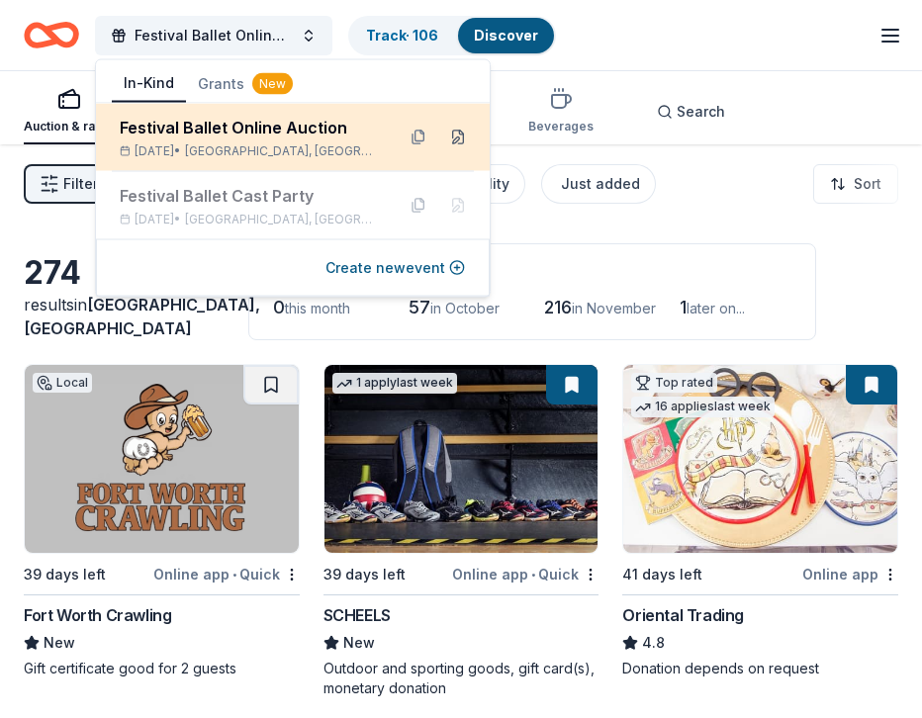
click at [442, 134] on button at bounding box center [458, 138] width 32 height 32
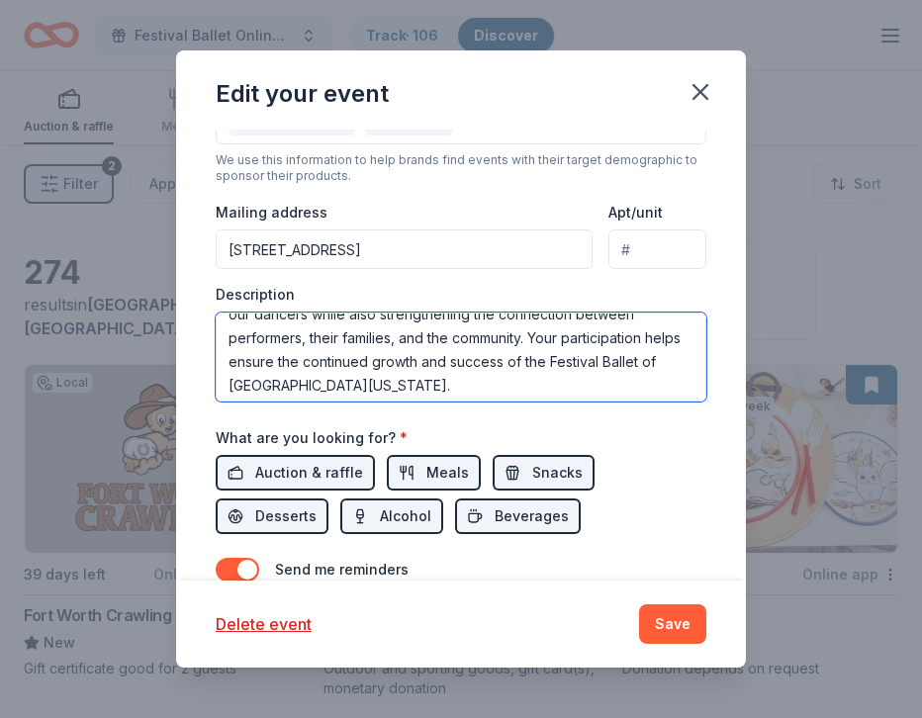
scroll to position [332, 0]
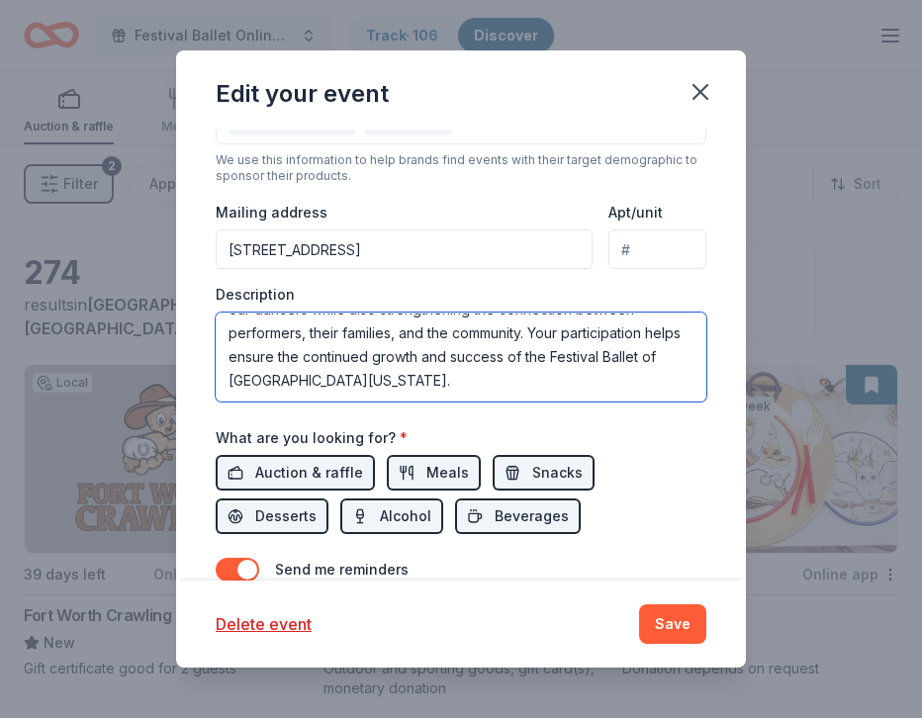
drag, startPoint x: 229, startPoint y: 334, endPoint x: 490, endPoint y: 402, distance: 269.8
click at [490, 402] on div "Event name * Festival Ballet Online Auction 30 /100 Event website Attendance * …" at bounding box center [461, 183] width 491 height 918
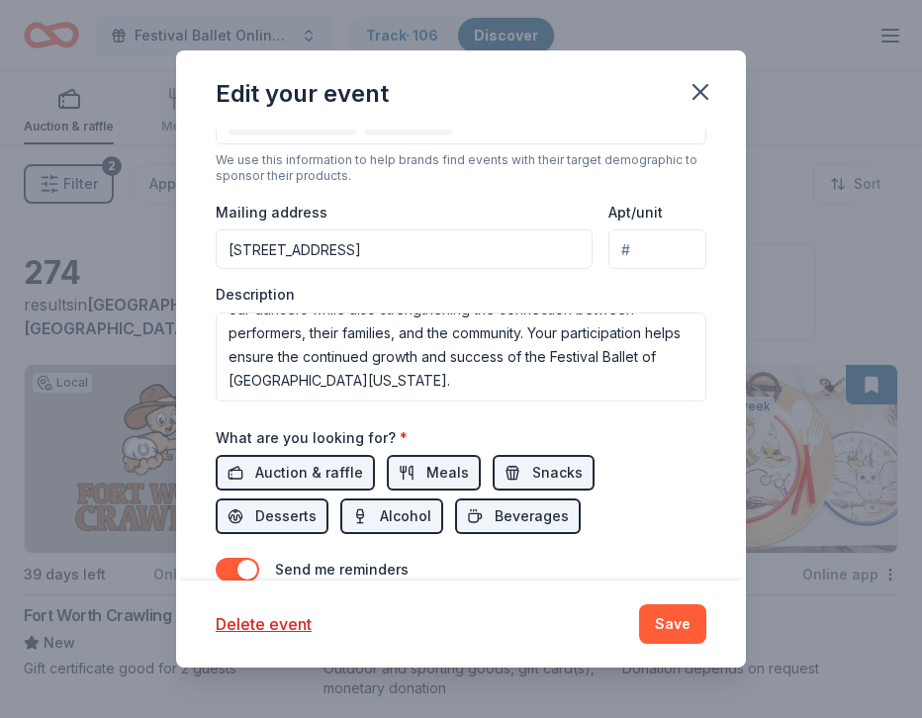
drag, startPoint x: 423, startPoint y: 356, endPoint x: 505, endPoint y: 22, distance: 344.4
click at [0, 0] on div "Edit your event Update donors you've applied to Let donors know of any updates …" at bounding box center [461, 359] width 922 height 718
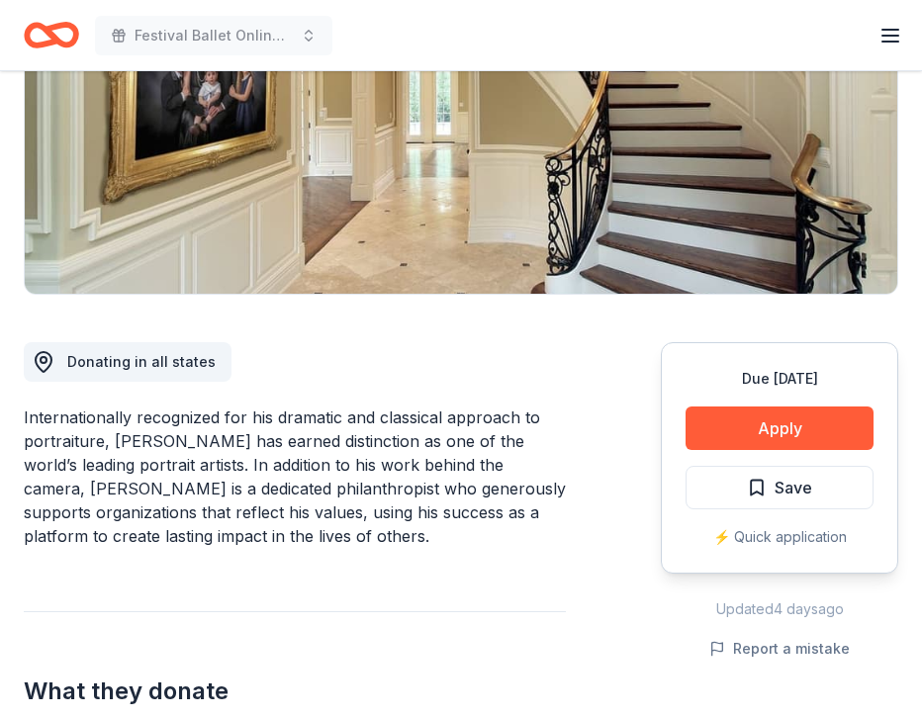
scroll to position [310, 0]
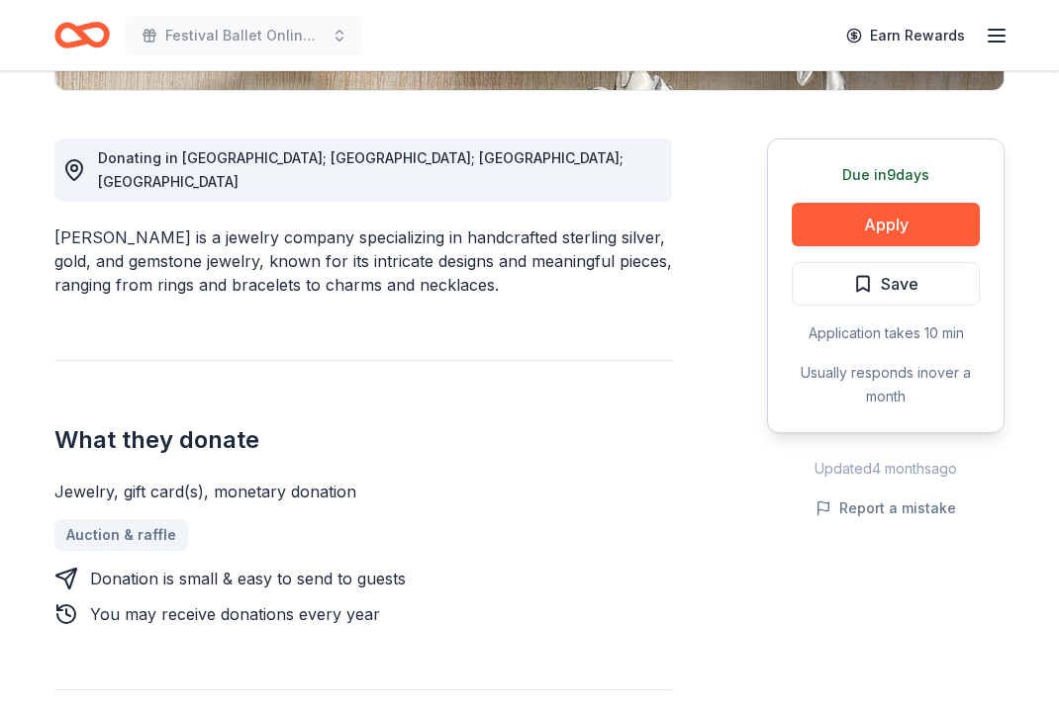
scroll to position [515, 0]
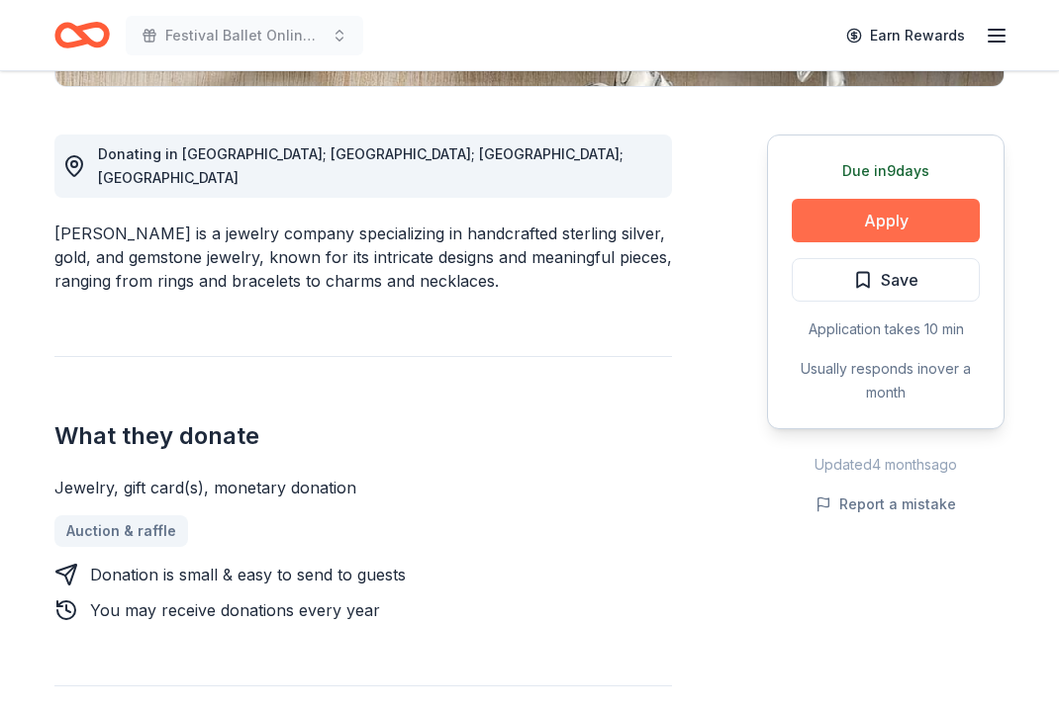
click at [901, 217] on button "Apply" at bounding box center [886, 221] width 188 height 44
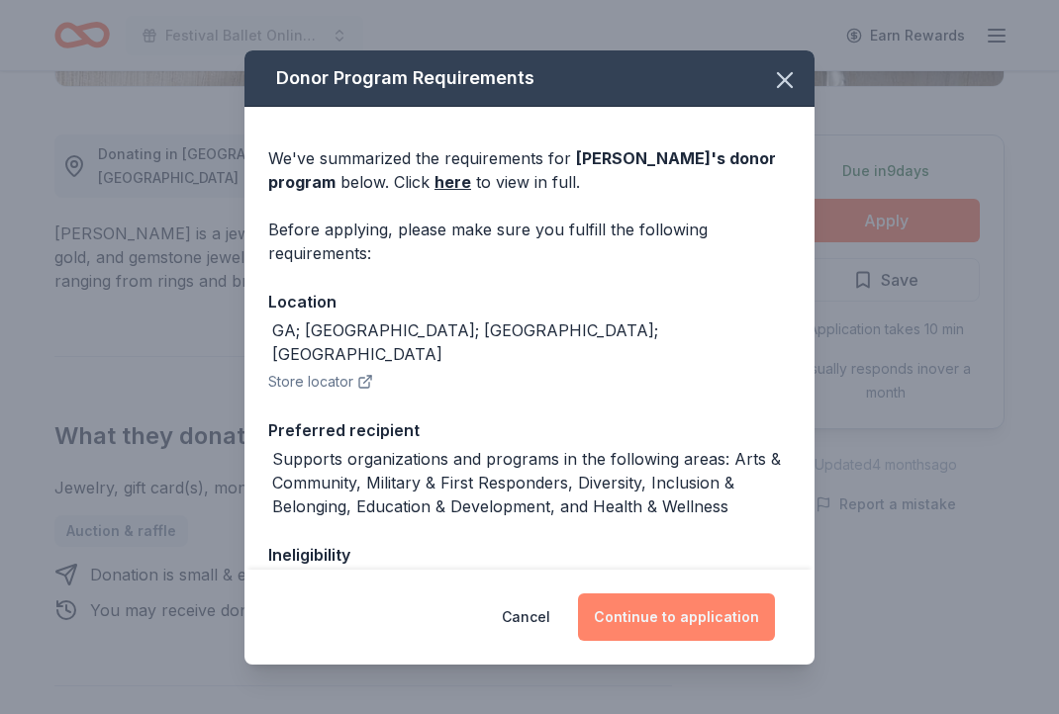
click at [675, 620] on button "Continue to application" at bounding box center [676, 617] width 197 height 47
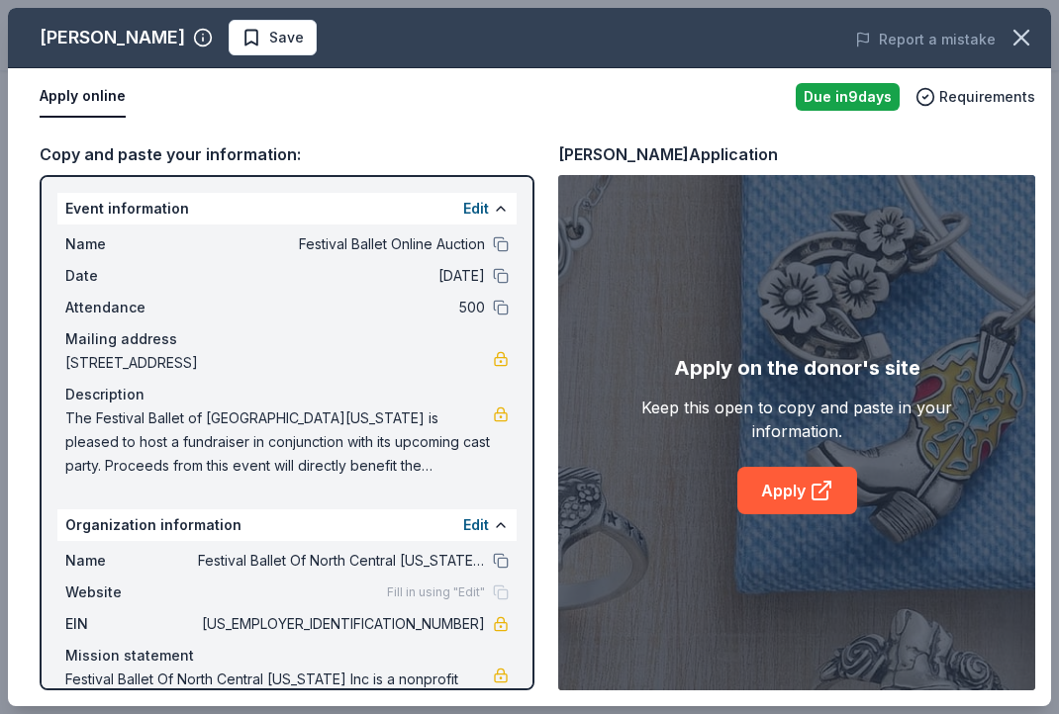
scroll to position [74, 0]
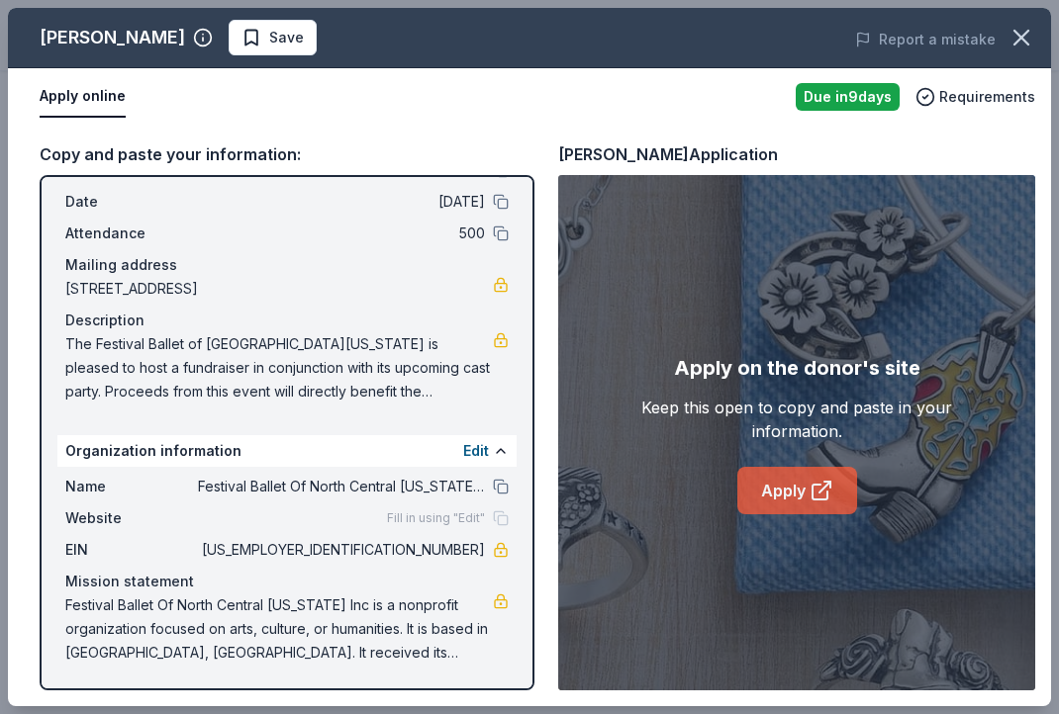
click at [771, 492] on link "Apply" at bounding box center [797, 490] width 120 height 47
click at [269, 45] on span "Save" at bounding box center [286, 38] width 35 height 24
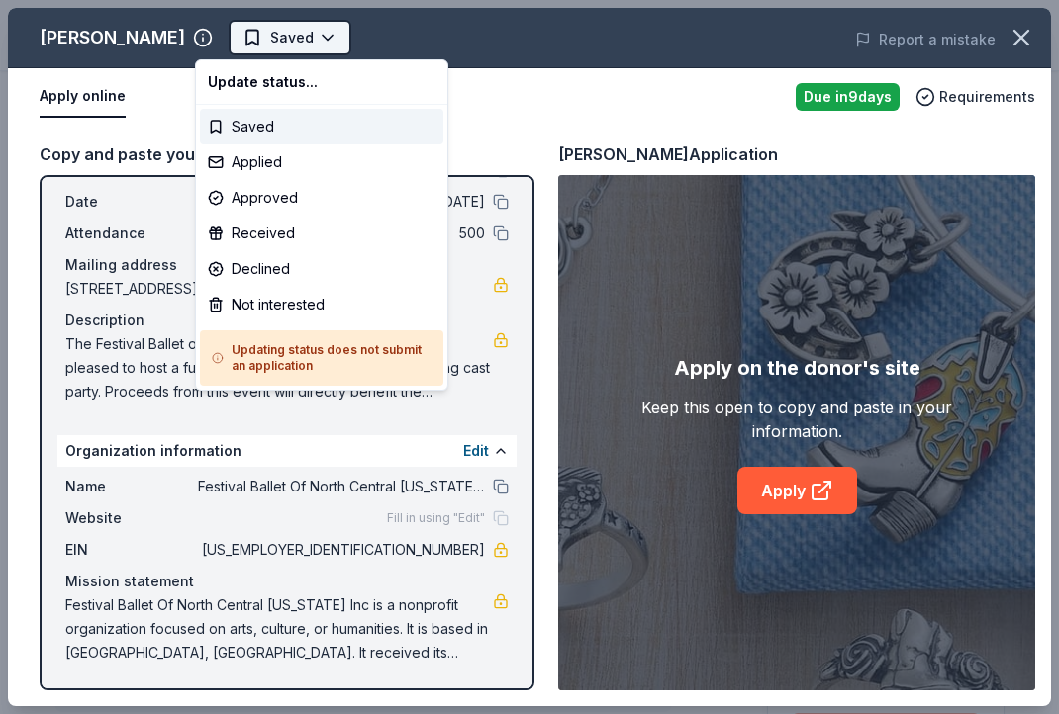
scroll to position [0, 0]
click at [281, 40] on body "Festival Ballet Online Auction Saved Apply Due in 9 days Share James Avery New …" at bounding box center [529, 357] width 1059 height 714
click at [344, 270] on div "Declined" at bounding box center [321, 269] width 243 height 36
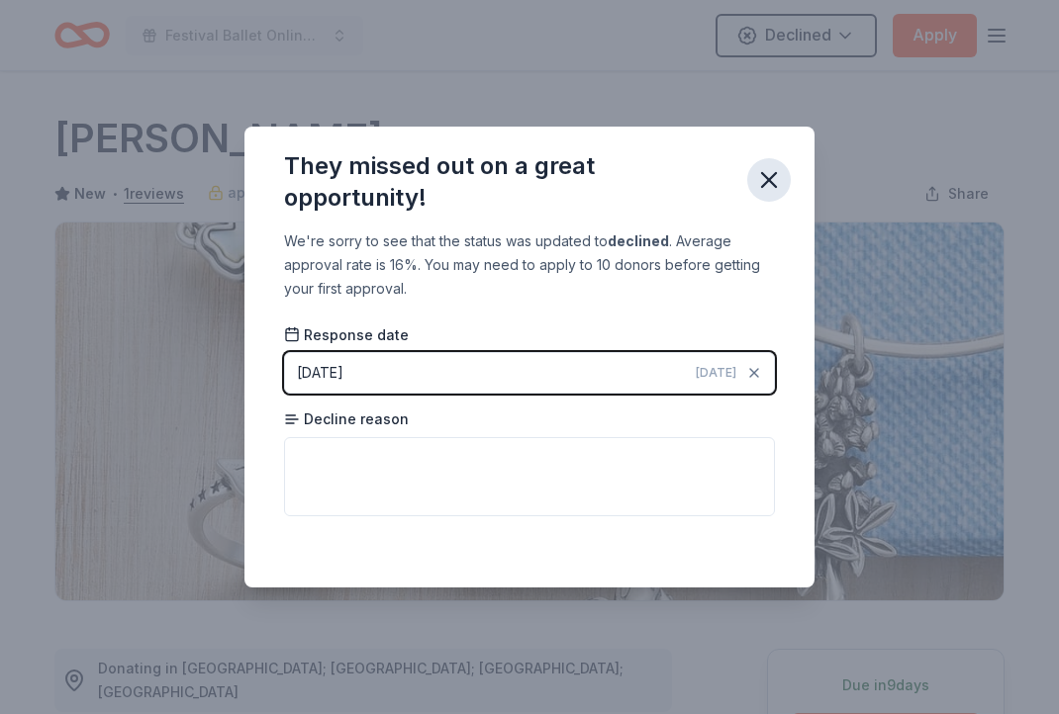
click at [767, 180] on icon "button" at bounding box center [769, 180] width 28 height 28
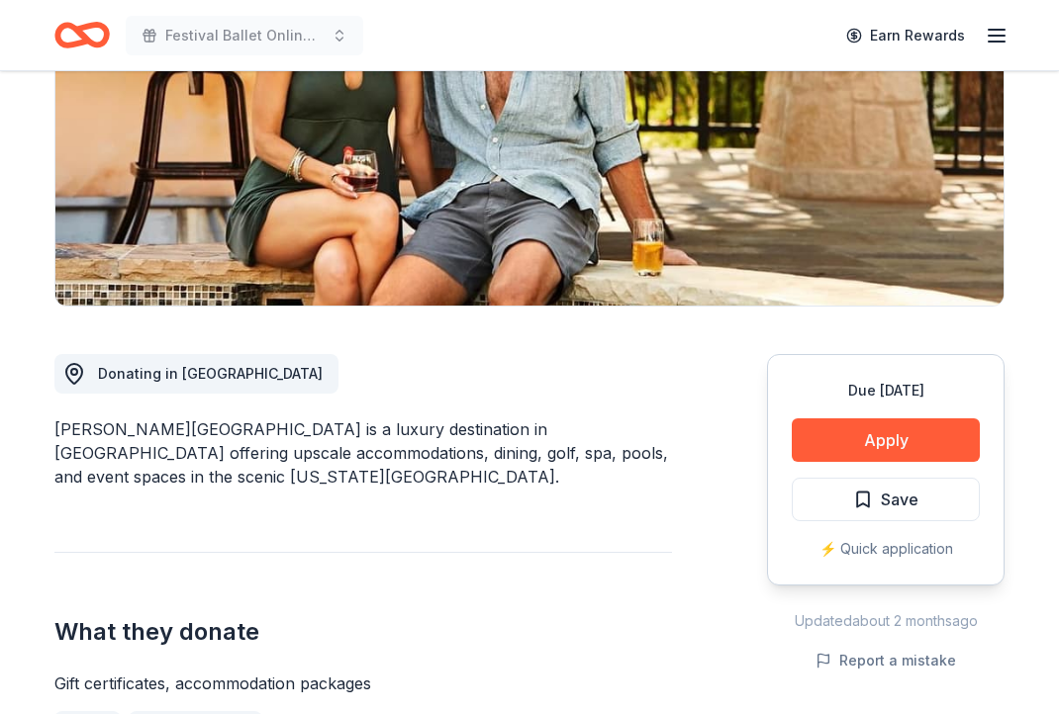
scroll to position [355, 0]
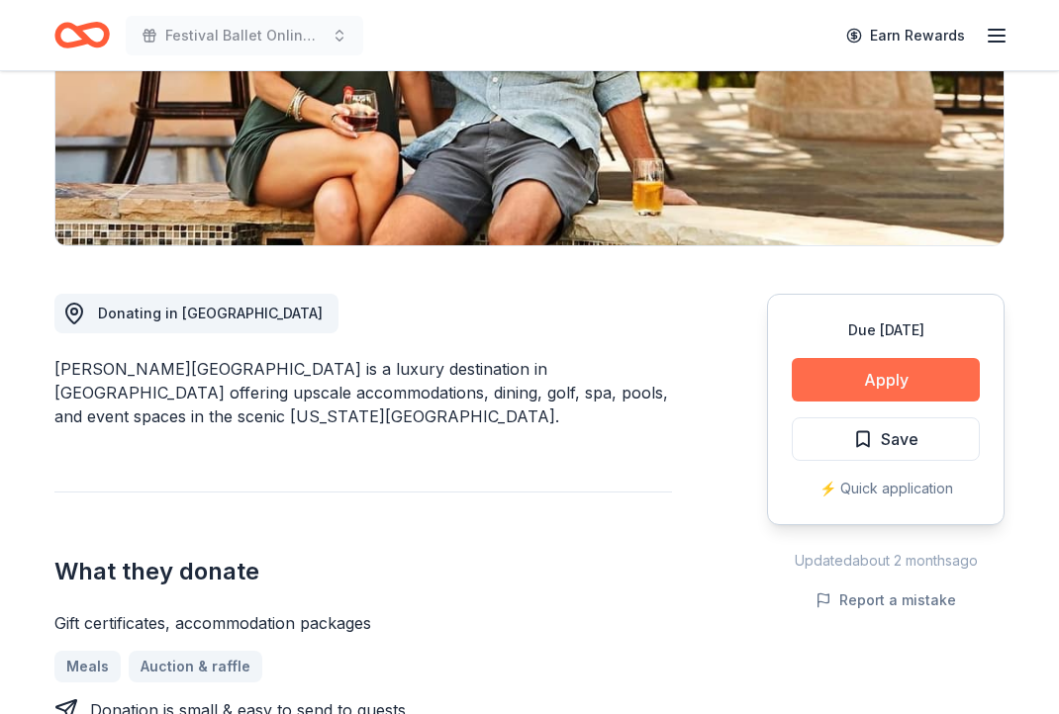
click at [889, 392] on button "Apply" at bounding box center [886, 380] width 188 height 44
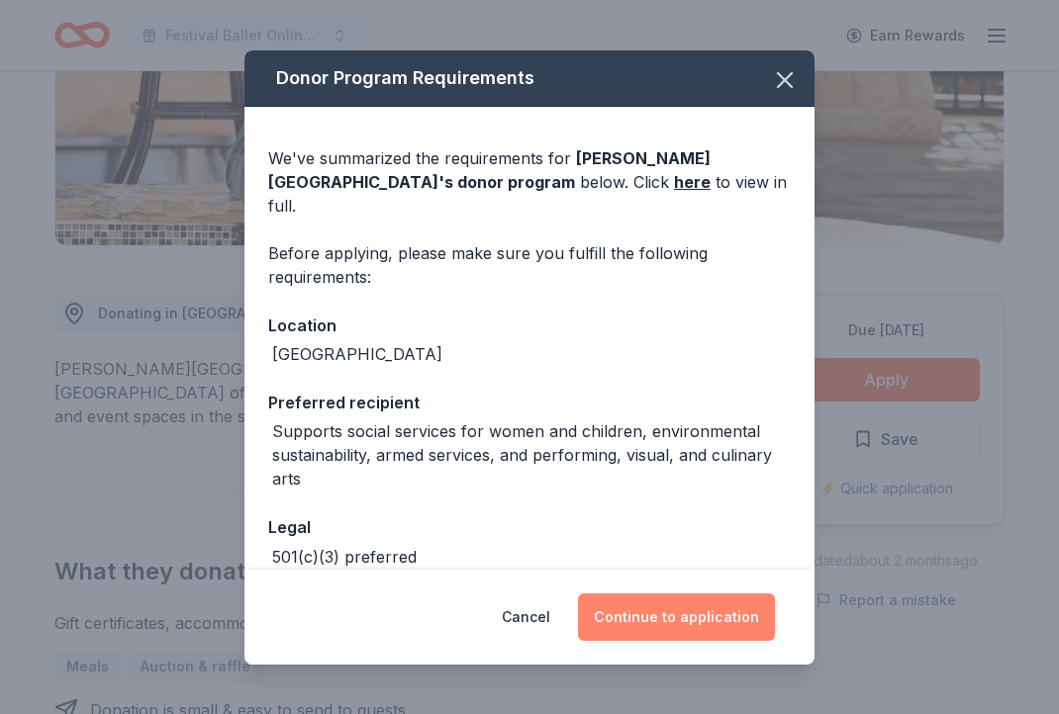
click at [699, 611] on button "Continue to application" at bounding box center [676, 617] width 197 height 47
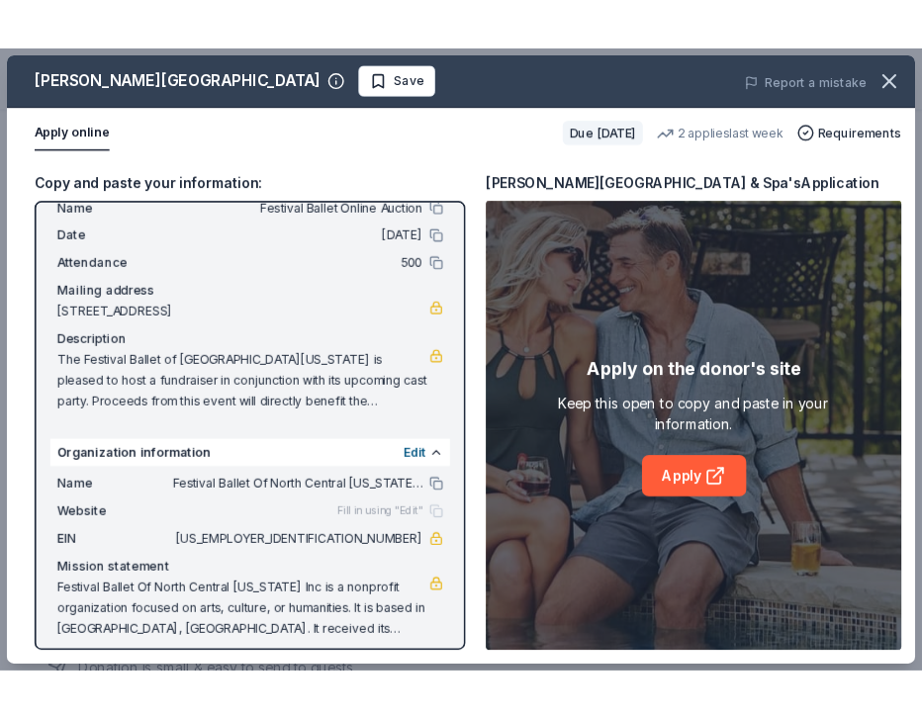
scroll to position [62, 0]
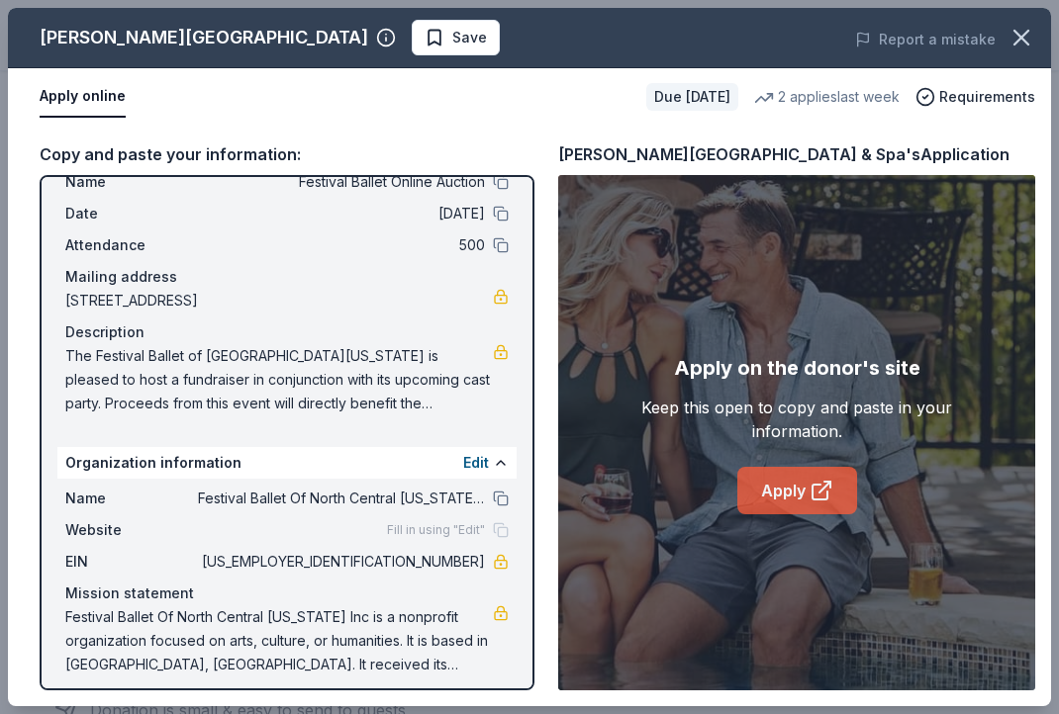
click at [813, 491] on icon at bounding box center [821, 491] width 24 height 24
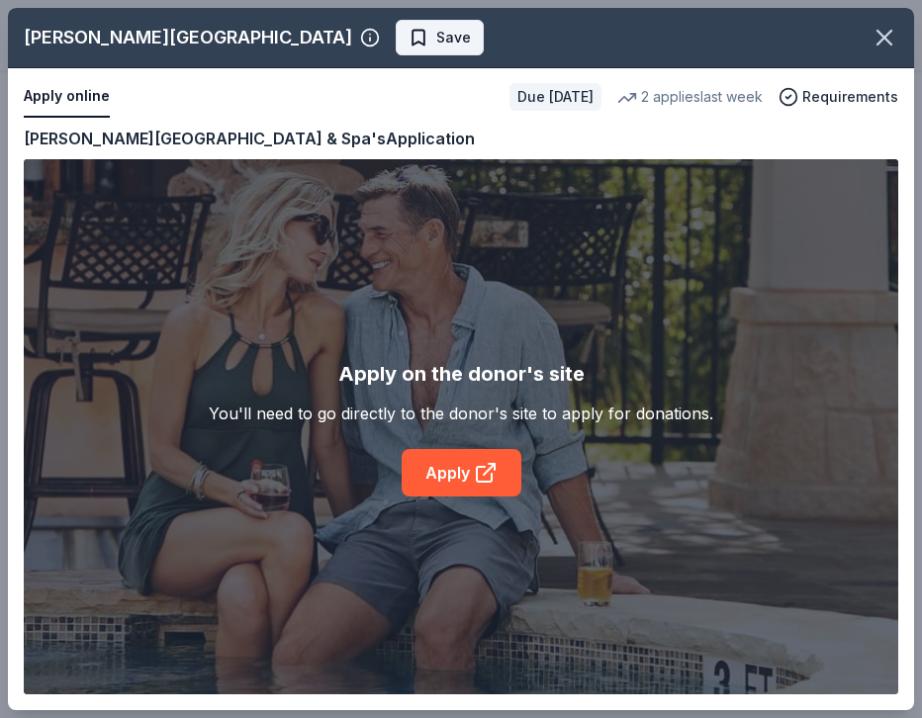
click at [436, 38] on span "Save" at bounding box center [453, 38] width 35 height 24
click at [383, 47] on html "Festival Ballet Online Auction Earn Rewards Due in 39 days Share La Cantera Res…" at bounding box center [461, 4] width 922 height 718
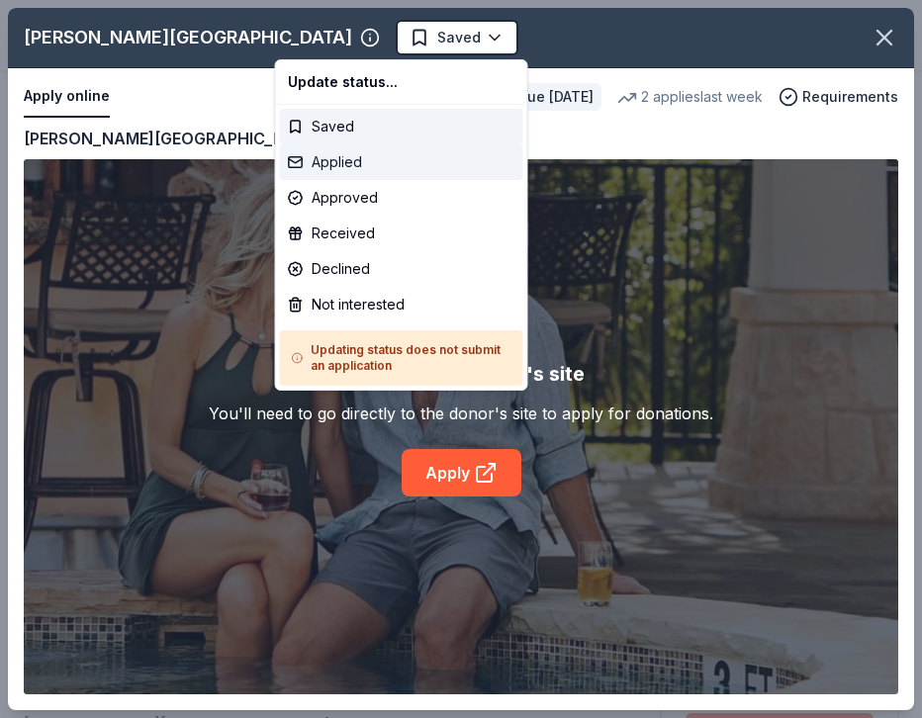
click at [385, 153] on div "Applied" at bounding box center [401, 162] width 243 height 36
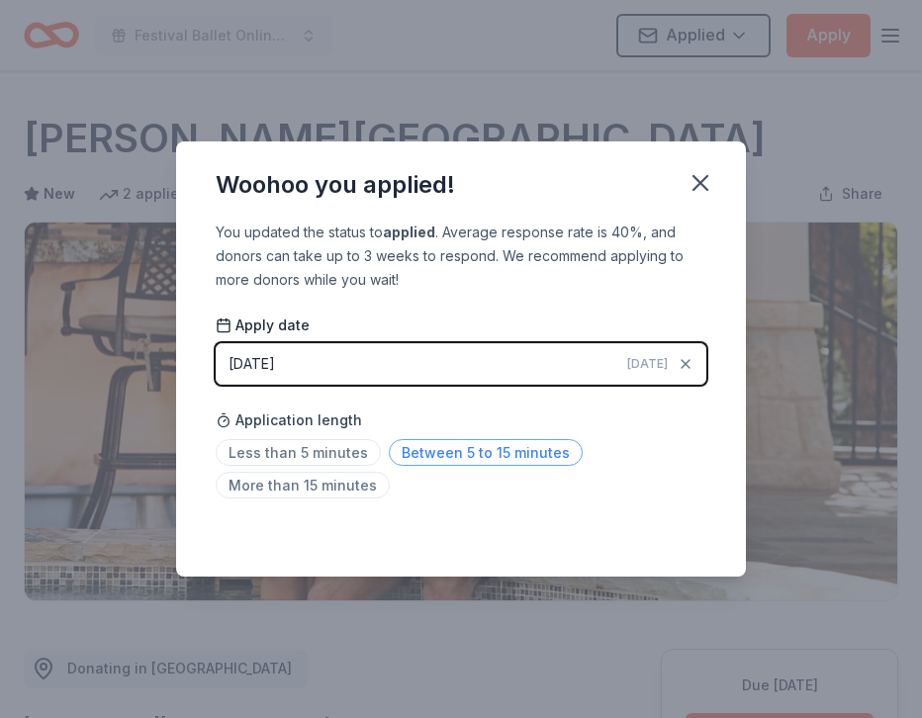
click at [444, 455] on span "Between 5 to 15 minutes" at bounding box center [486, 452] width 194 height 27
click at [710, 173] on icon "button" at bounding box center [701, 183] width 28 height 28
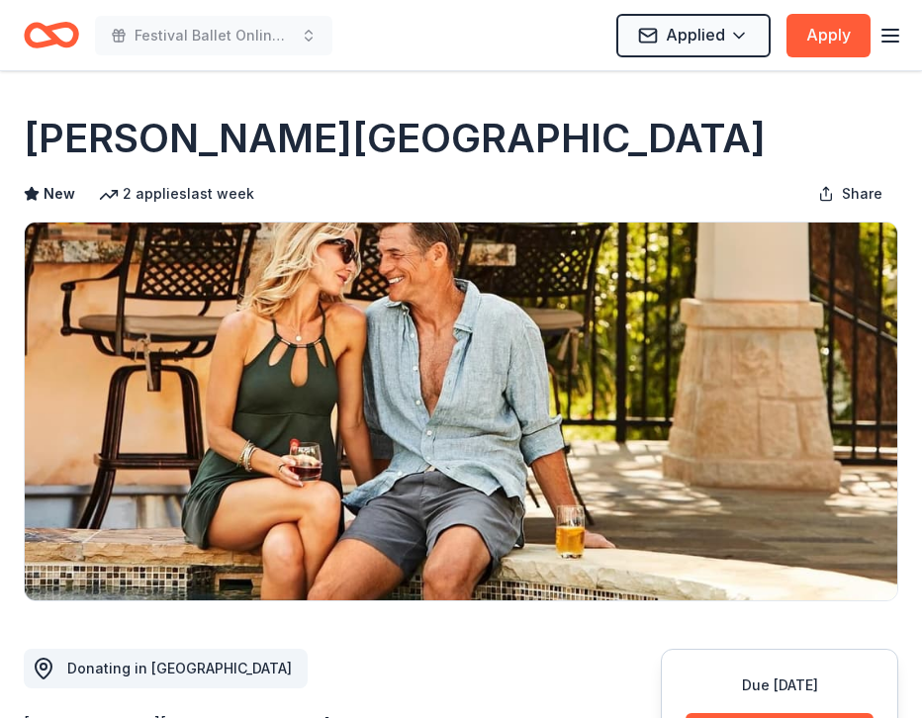
click at [49, 38] on icon "Home" at bounding box center [61, 35] width 31 height 20
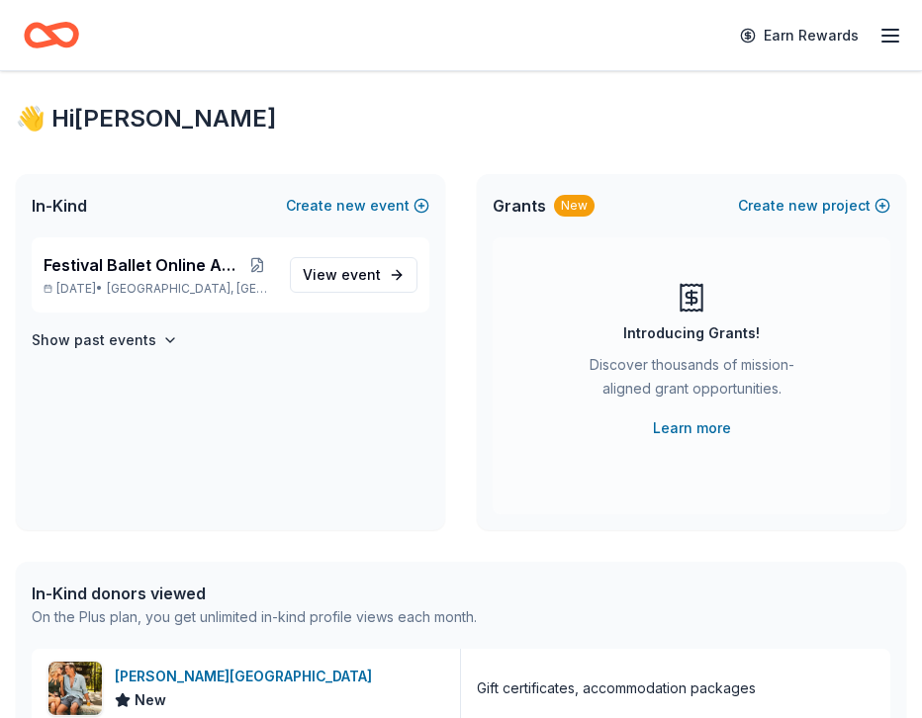
click at [889, 32] on icon "button" at bounding box center [891, 36] width 24 height 24
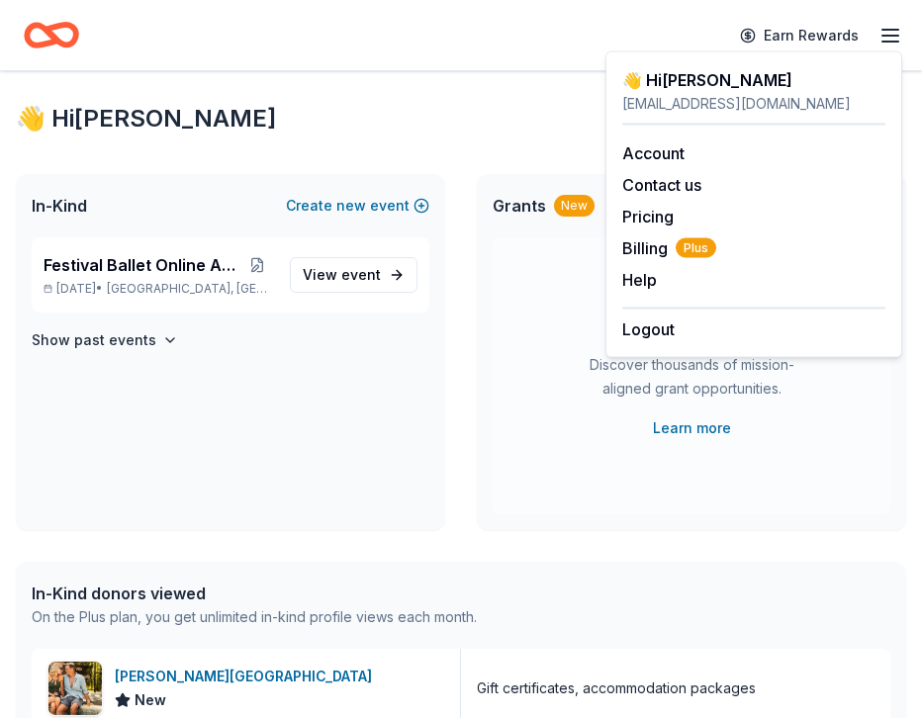
click at [38, 25] on icon "Home" at bounding box center [42, 35] width 31 height 20
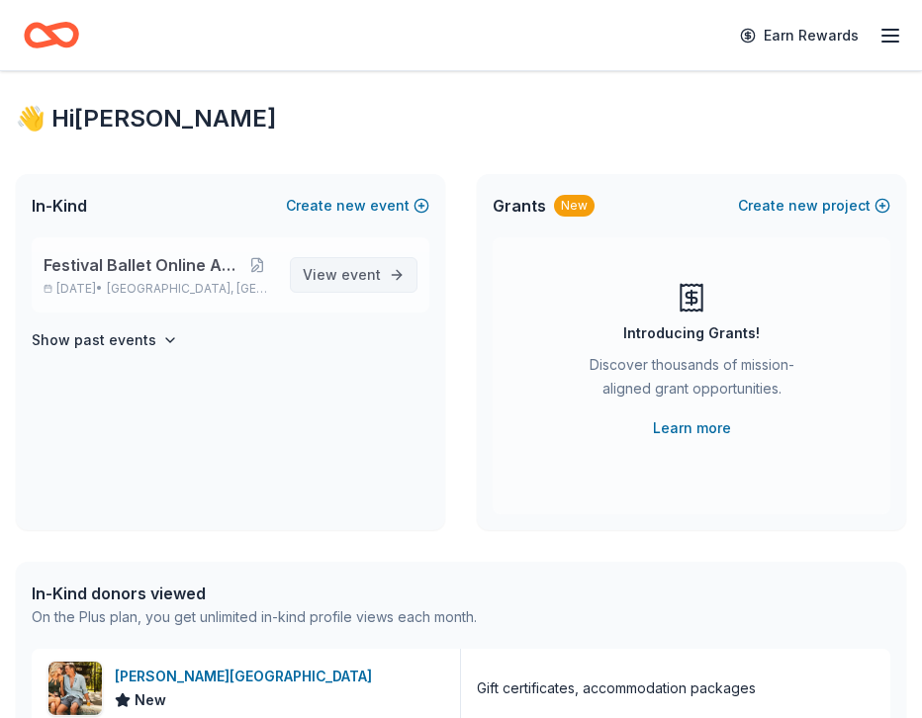
click at [345, 269] on span "event" at bounding box center [361, 274] width 40 height 17
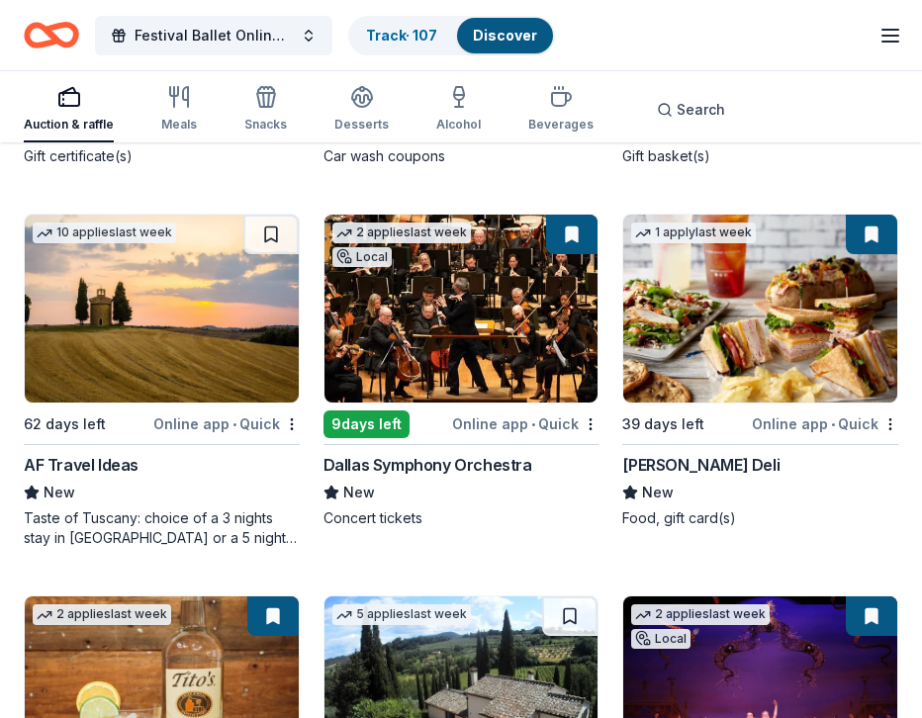
scroll to position [6553, 0]
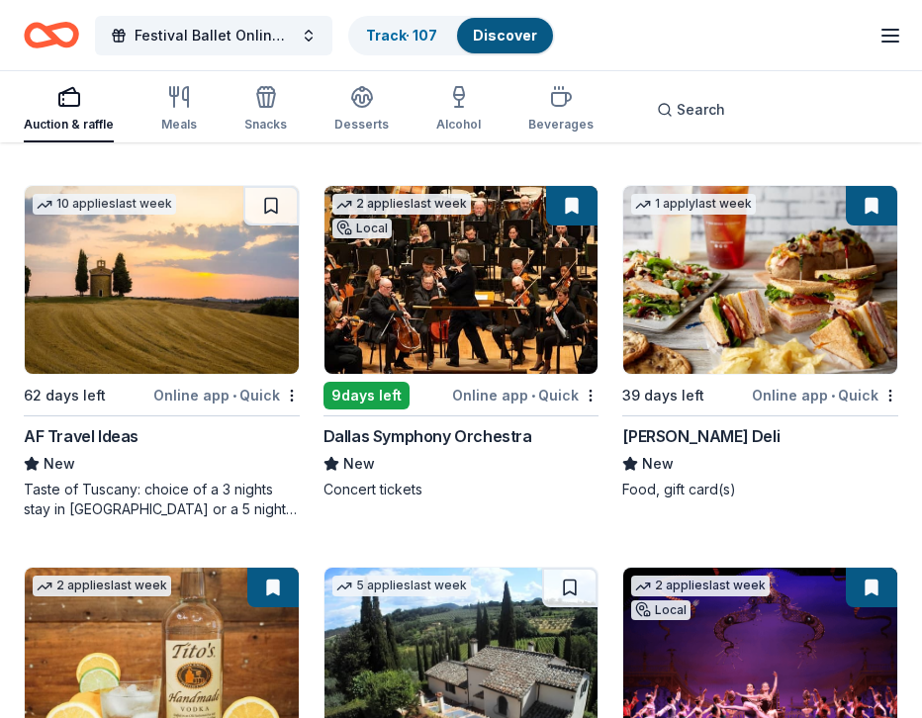
click at [443, 439] on div "Dallas Symphony Orchestra" at bounding box center [428, 436] width 209 height 24
click at [260, 45] on span "Festival Ballet Online Auction" at bounding box center [214, 36] width 158 height 24
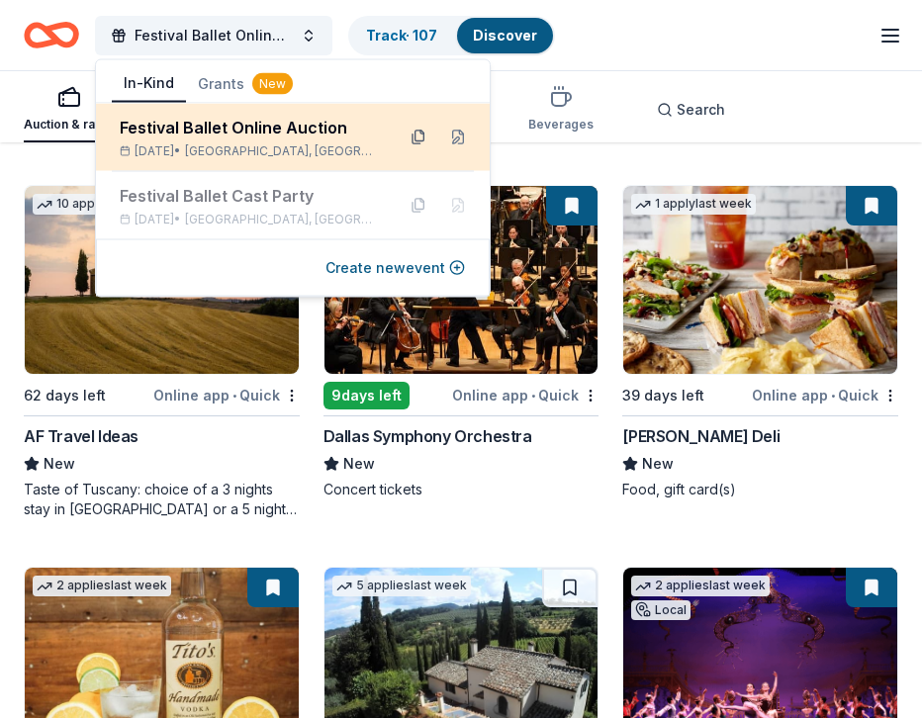
click at [403, 134] on button at bounding box center [419, 138] width 32 height 32
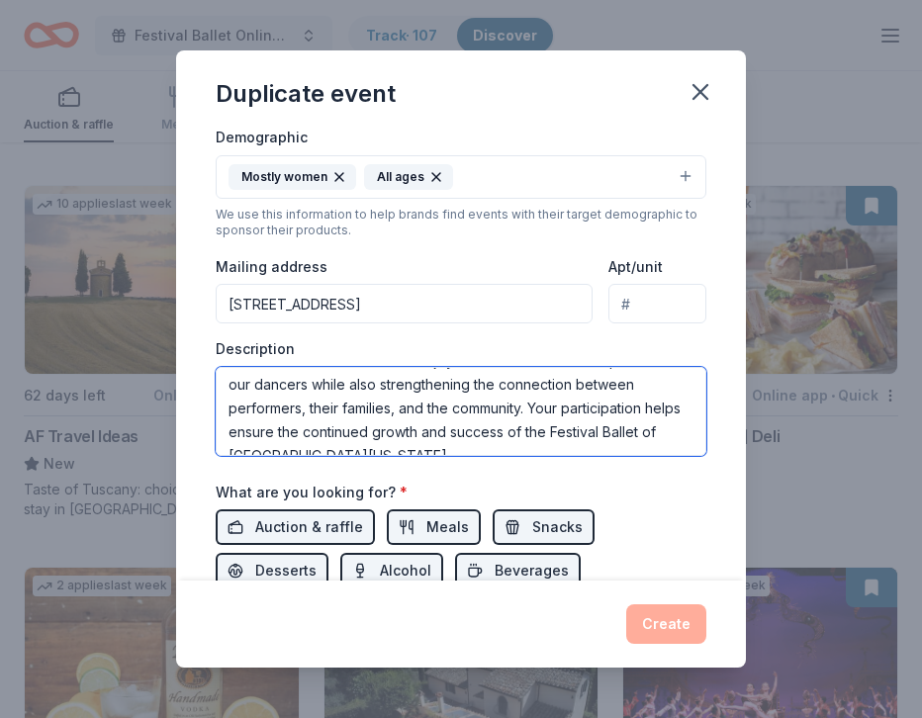
scroll to position [332, 0]
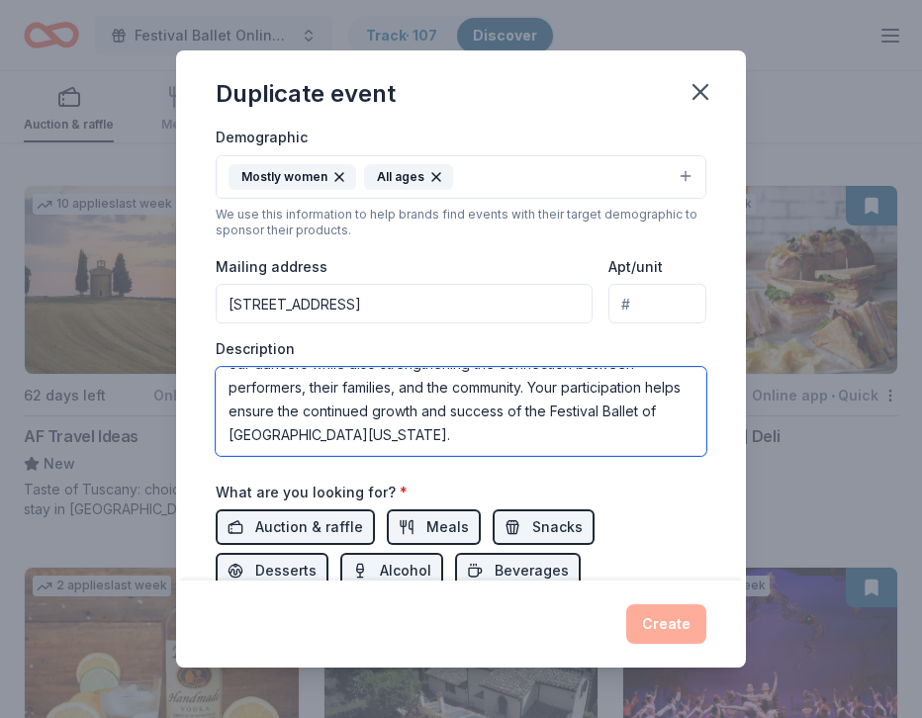
drag, startPoint x: 228, startPoint y: 390, endPoint x: 501, endPoint y: 552, distance: 317.7
click at [501, 552] on div "Event name * Festival Ballet Online Auction 30 /100 Event website Attendance * …" at bounding box center [461, 237] width 491 height 918
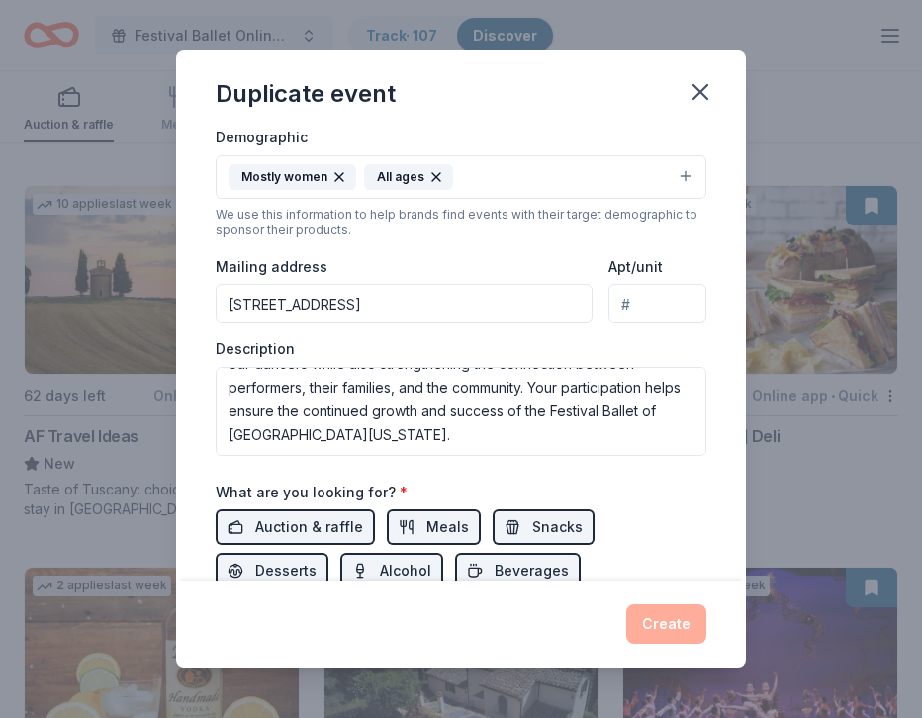
drag, startPoint x: 378, startPoint y: 400, endPoint x: 579, endPoint y: 7, distance: 441.2
click at [0, 0] on div "Duplicate event Event name * Festival Ballet Online Auction 30 /100 Event websi…" at bounding box center [461, 359] width 922 height 718
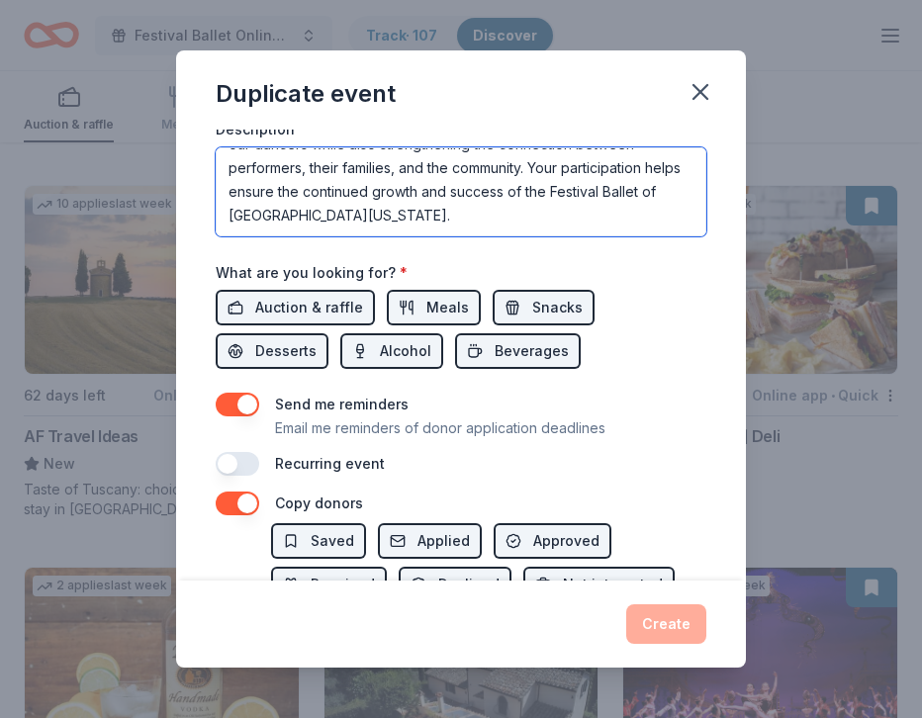
scroll to position [692, 0]
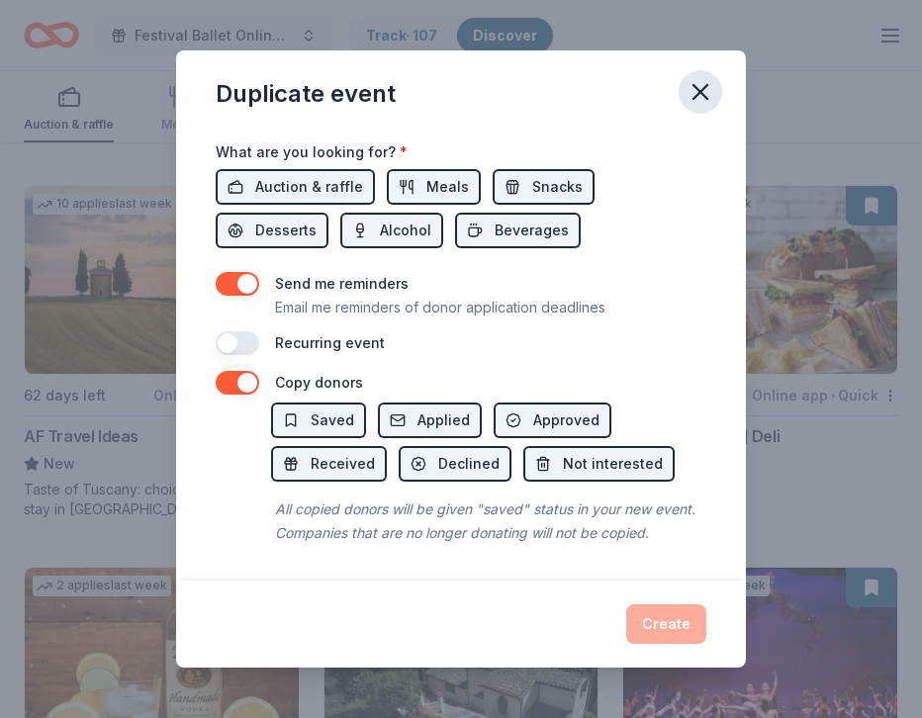
click at [707, 88] on icon "button" at bounding box center [701, 92] width 28 height 28
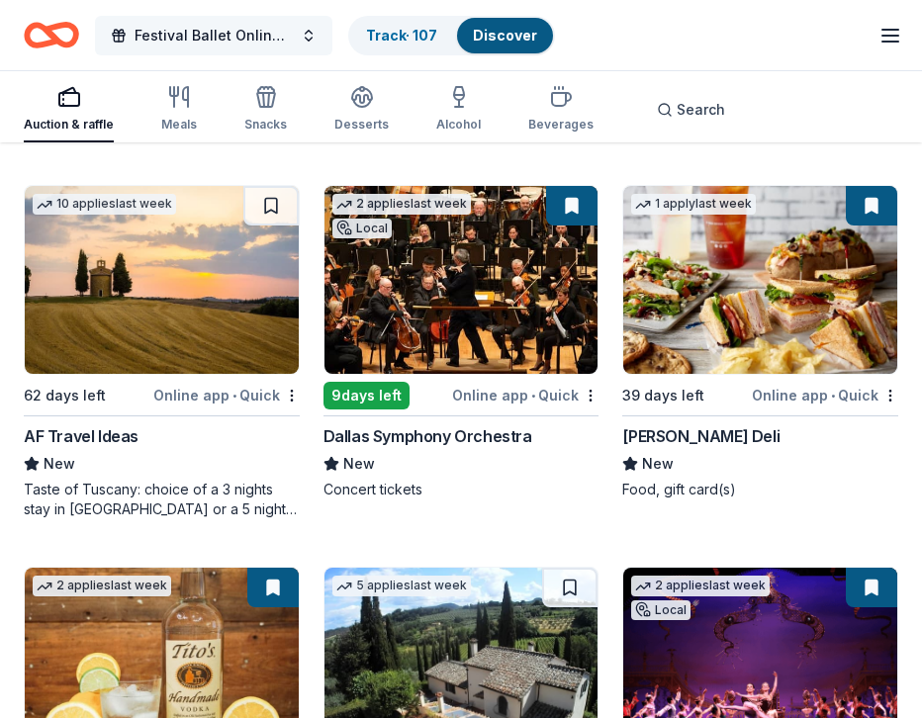
click at [184, 24] on span "Festival Ballet Online Auction" at bounding box center [214, 36] width 158 height 24
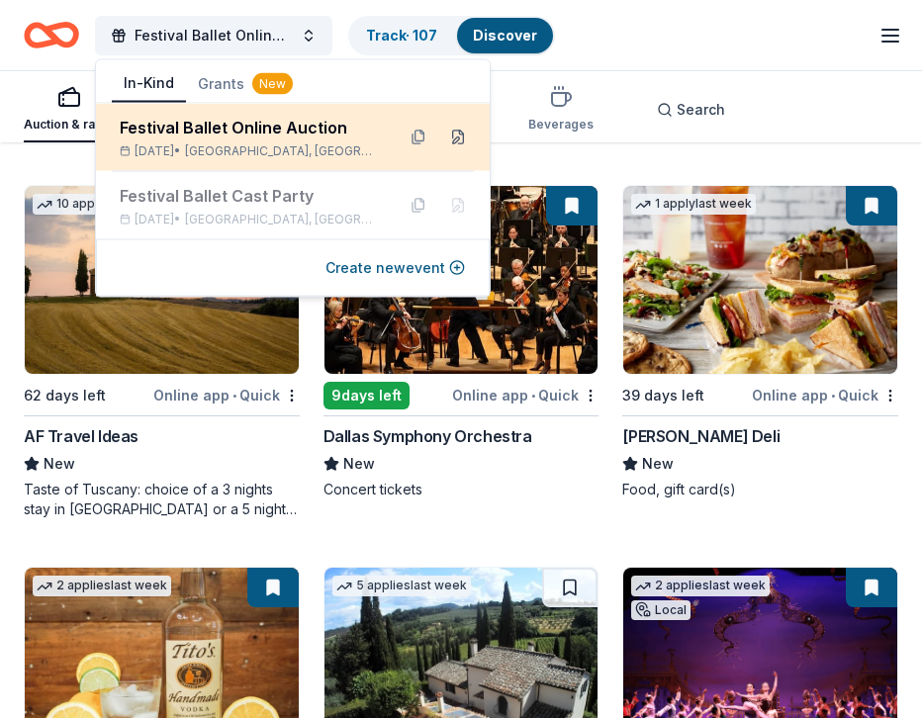
click at [442, 135] on button at bounding box center [458, 138] width 32 height 32
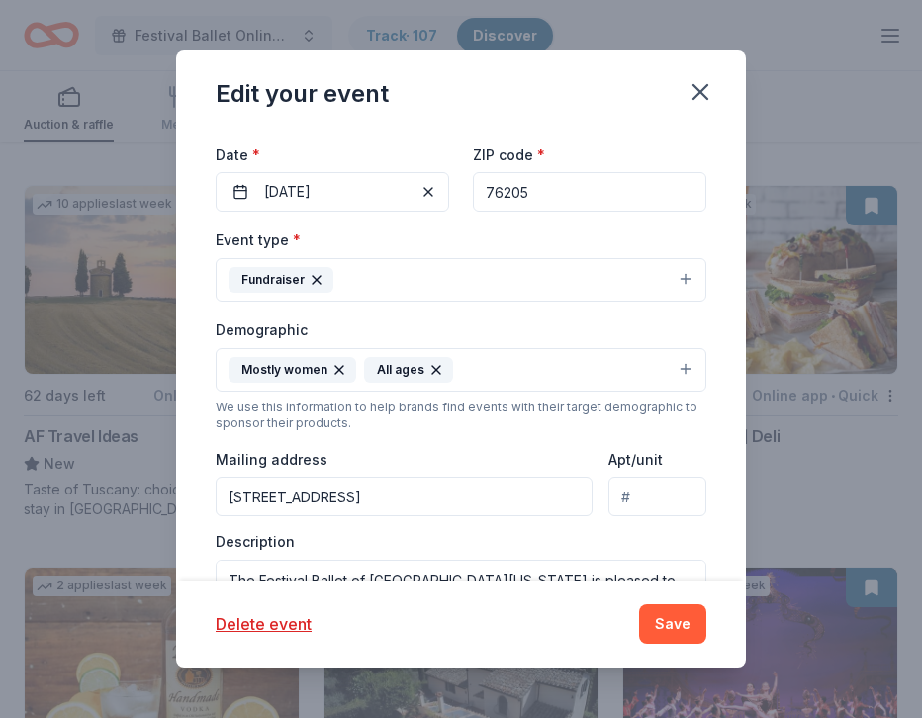
scroll to position [620, 0]
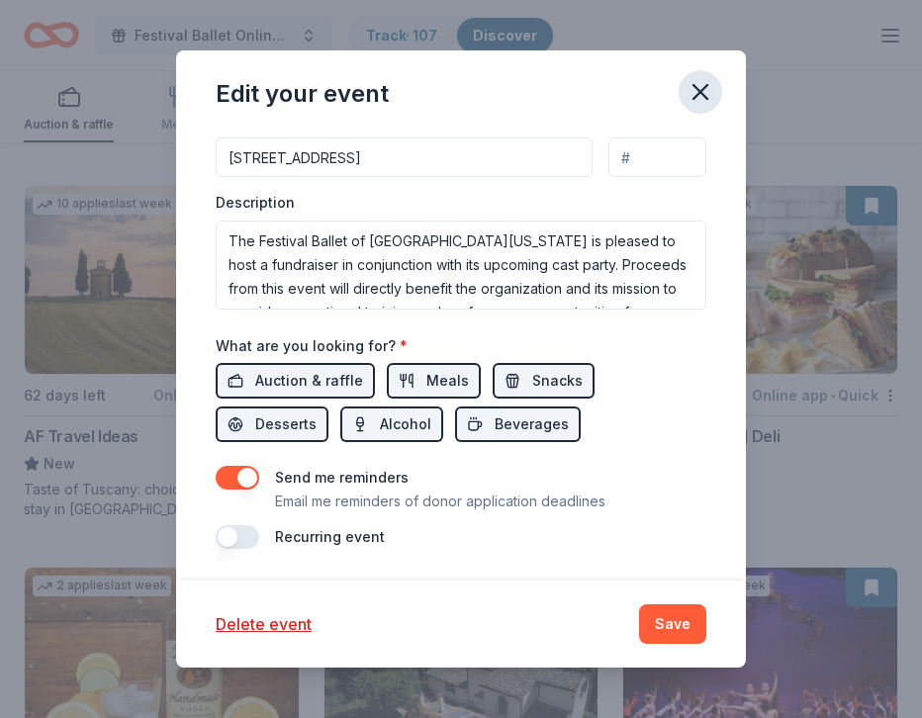
click at [705, 87] on icon "button" at bounding box center [701, 92] width 14 height 14
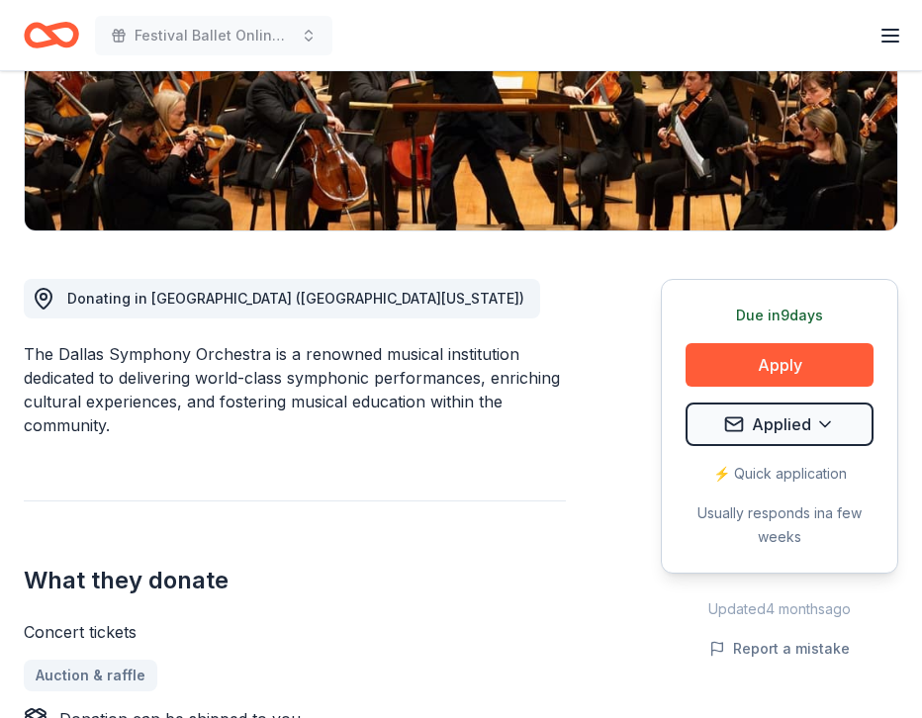
scroll to position [372, 0]
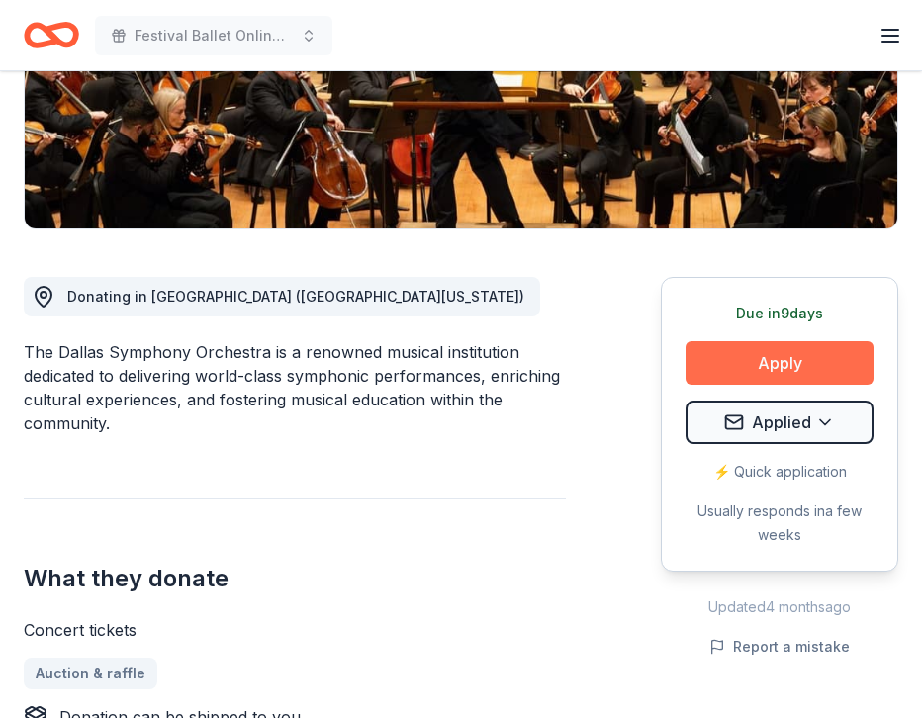
click at [744, 372] on button "Apply" at bounding box center [780, 363] width 188 height 44
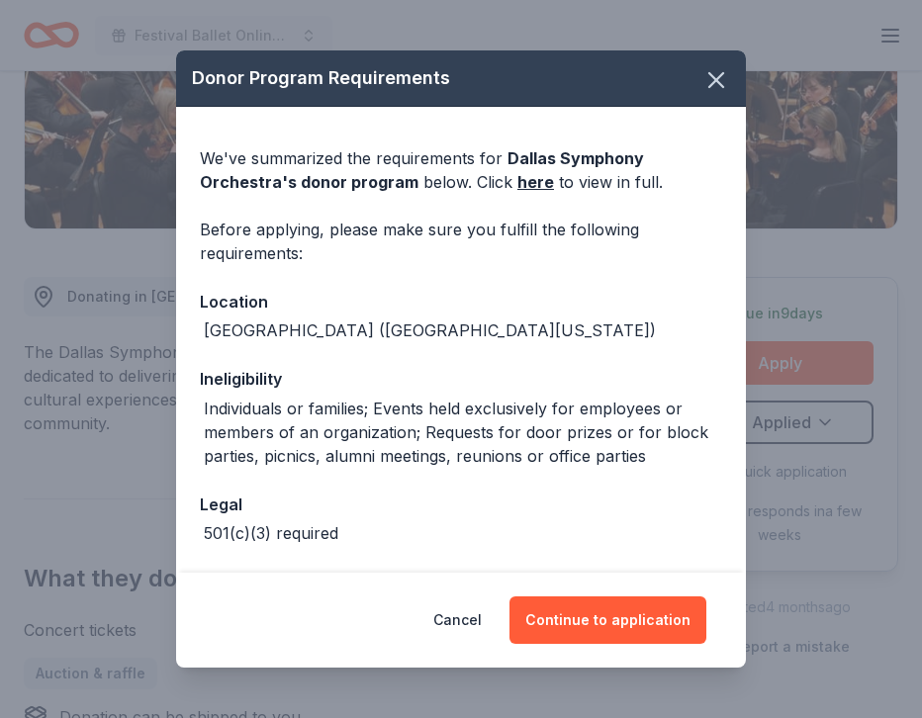
click at [761, 310] on div "Donor Program Requirements We've summarized the requirements for Dallas Symphon…" at bounding box center [461, 359] width 922 height 718
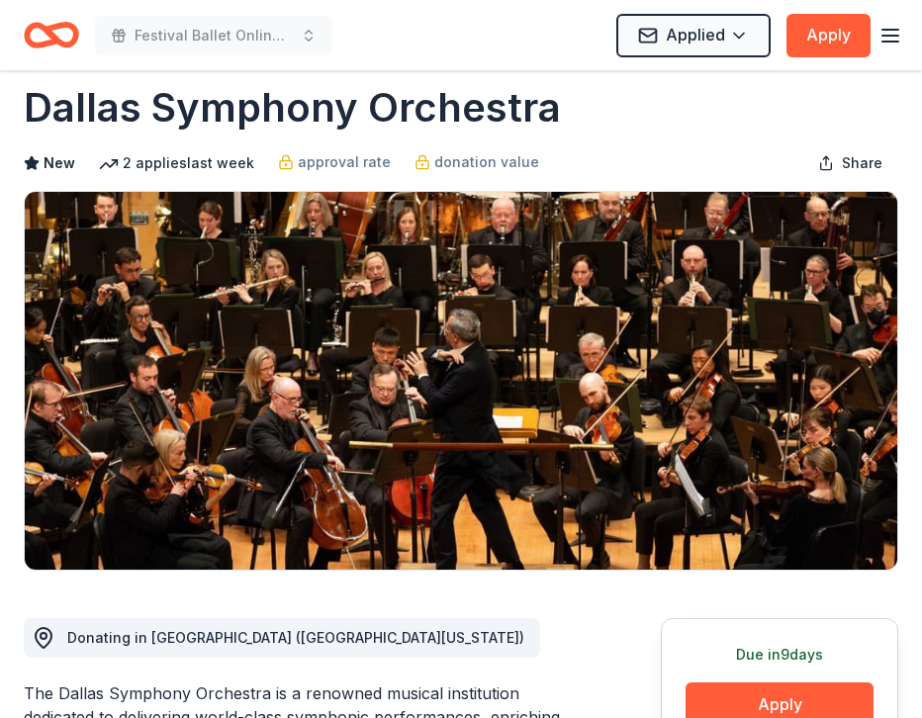
scroll to position [20, 0]
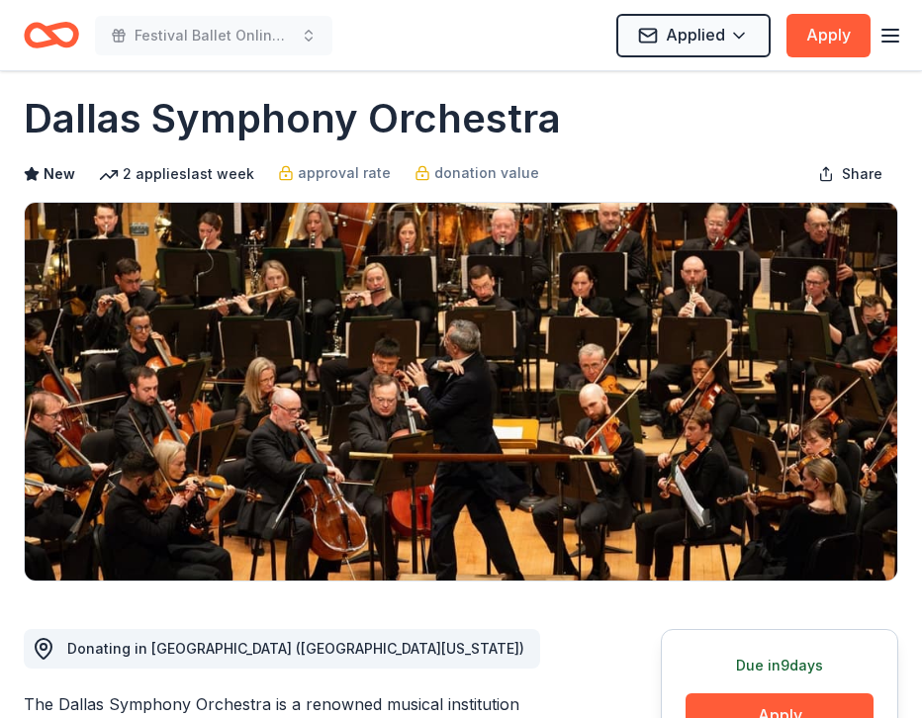
click at [57, 33] on icon "Home" at bounding box center [51, 35] width 55 height 47
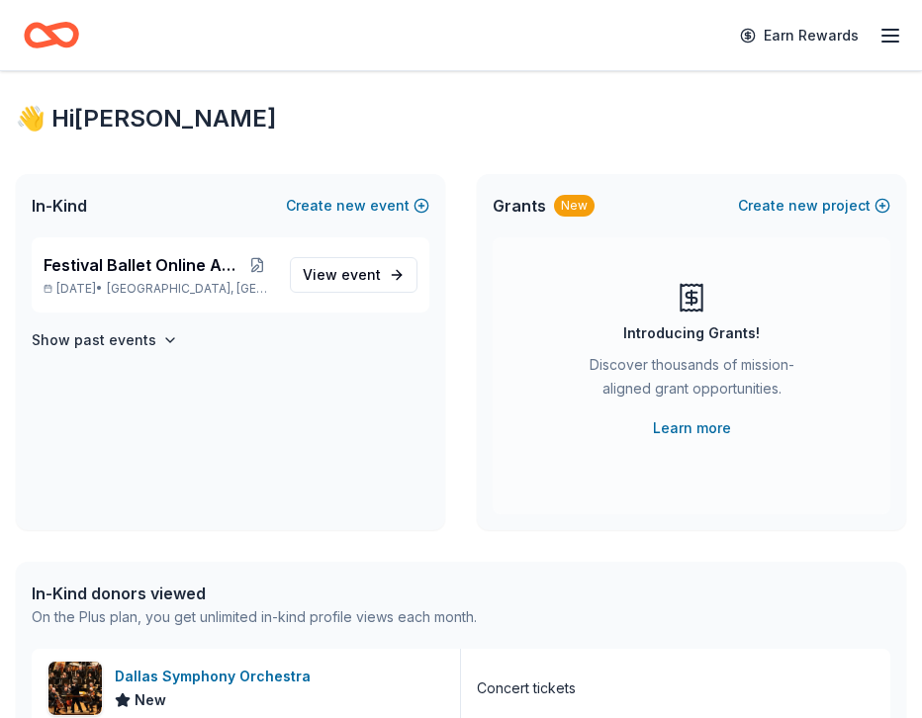
click at [894, 33] on icon "button" at bounding box center [891, 36] width 24 height 24
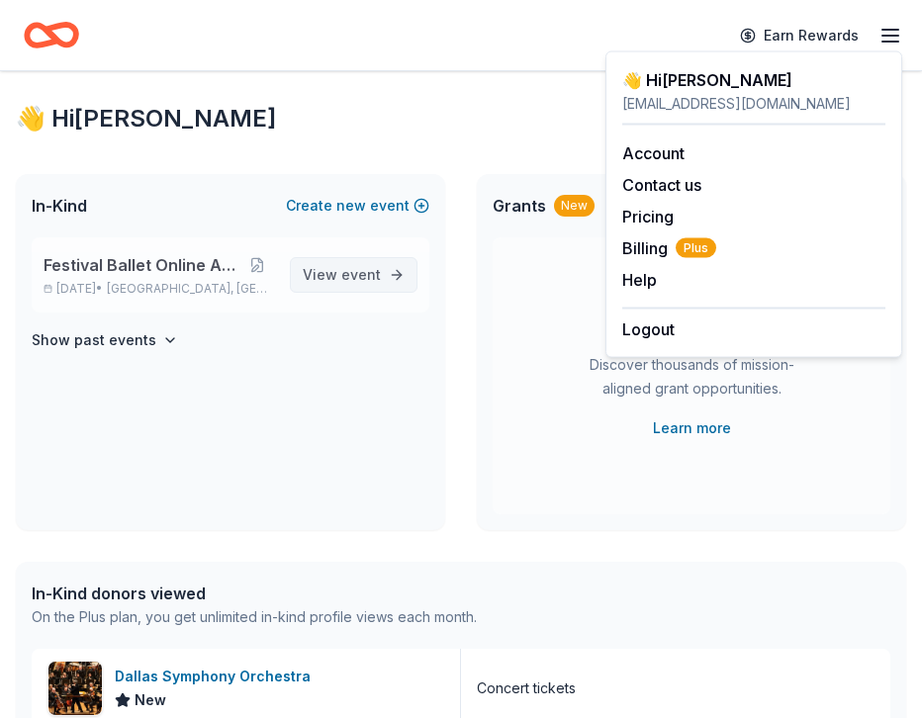
click at [369, 273] on span "event" at bounding box center [361, 274] width 40 height 17
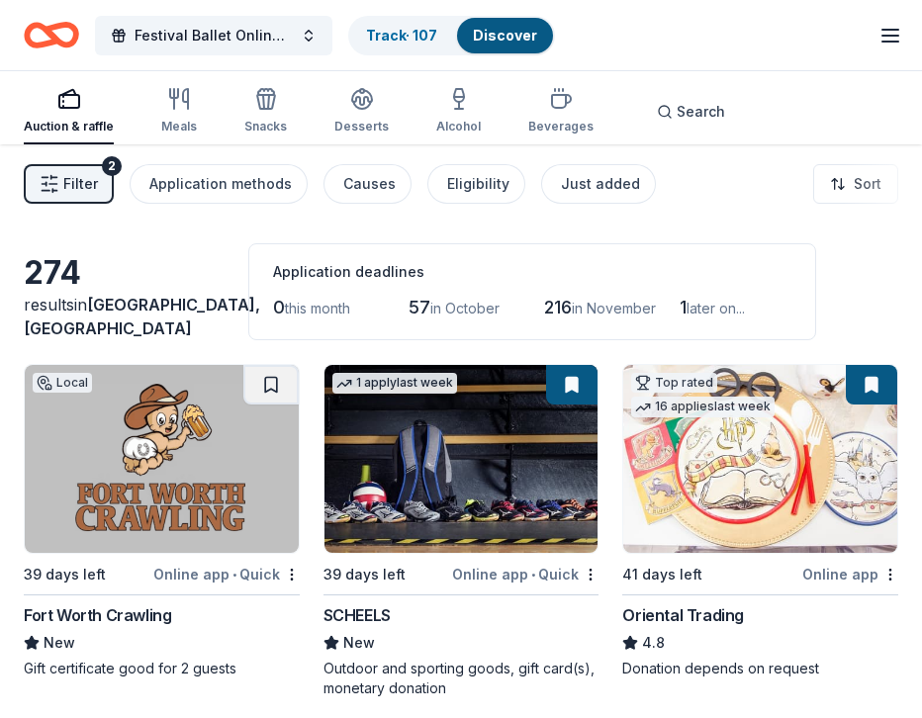
click at [143, 444] on img at bounding box center [162, 459] width 274 height 188
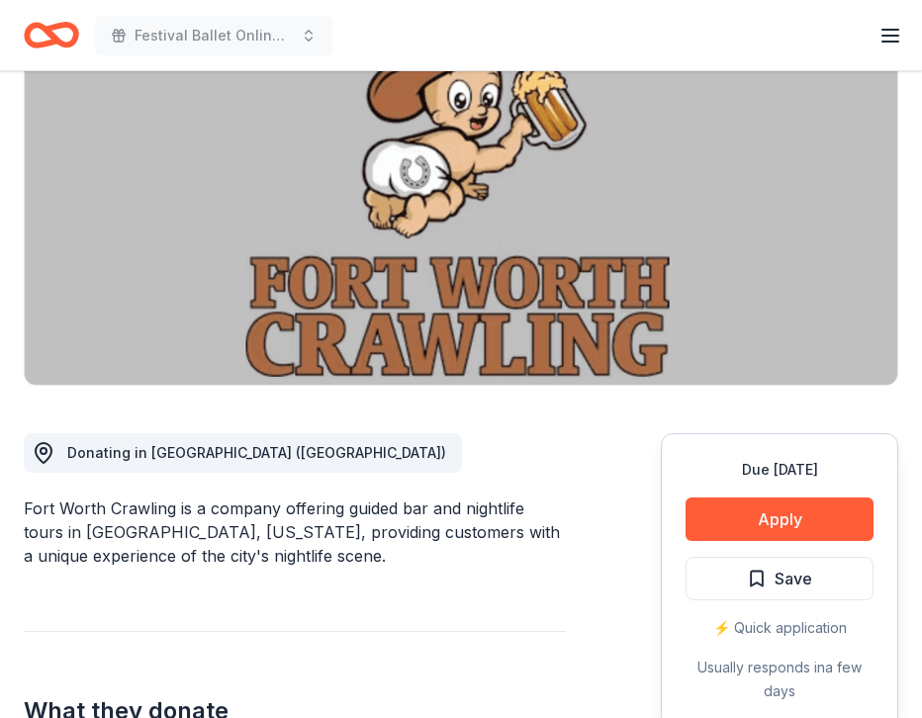
scroll to position [219, 0]
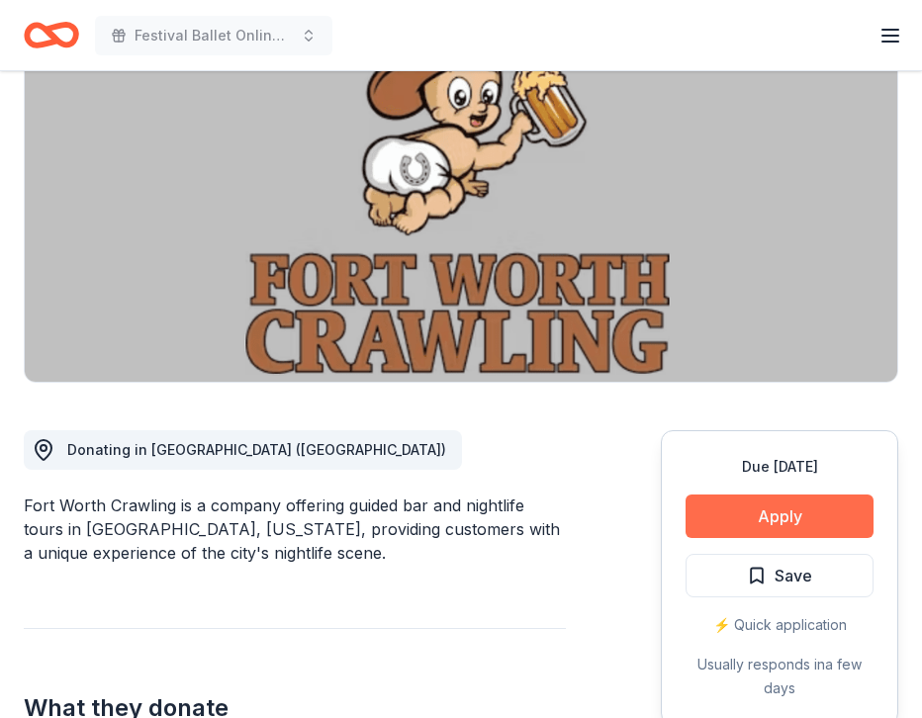
click at [741, 515] on button "Apply" at bounding box center [780, 517] width 188 height 44
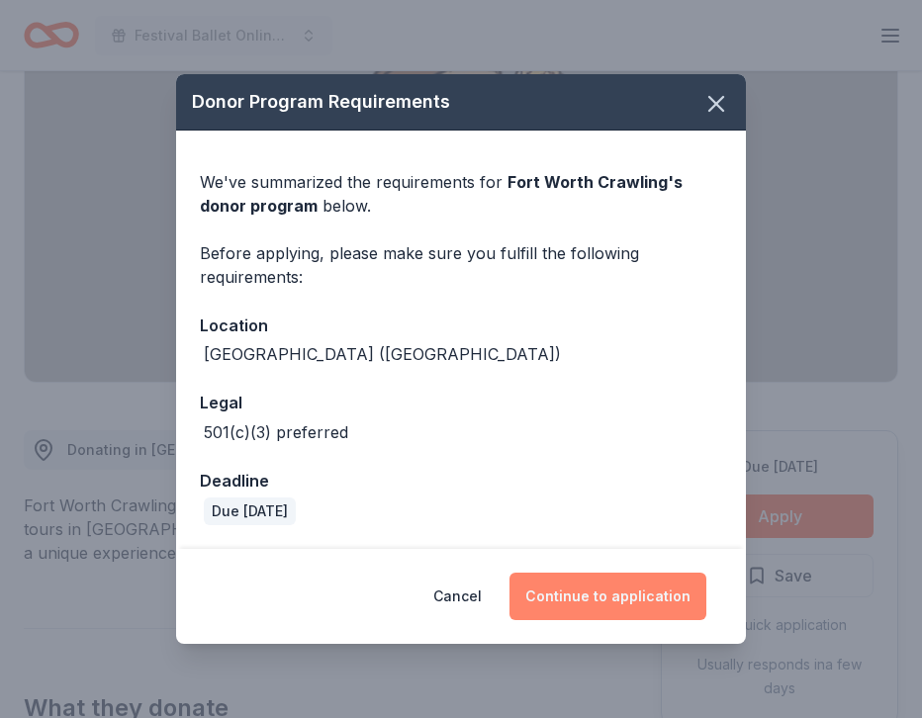
click at [574, 585] on button "Continue to application" at bounding box center [608, 596] width 197 height 47
